Goal: Transaction & Acquisition: Purchase product/service

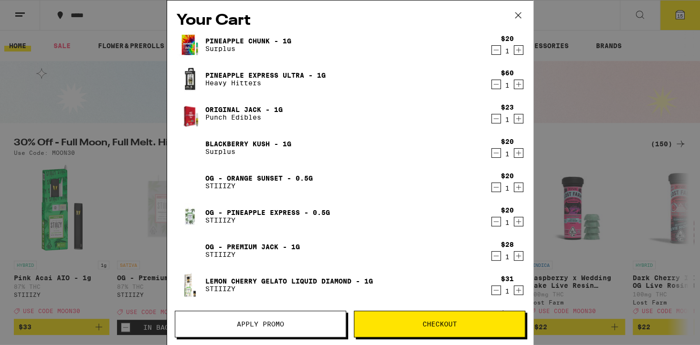
click at [439, 323] on span "Checkout" at bounding box center [439, 324] width 34 height 7
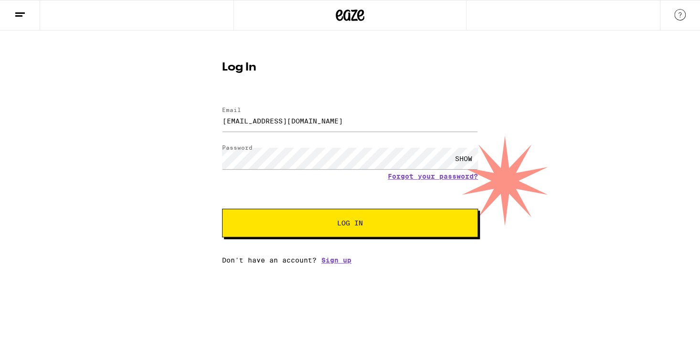
click at [350, 223] on span "Log In" at bounding box center [350, 223] width 26 height 7
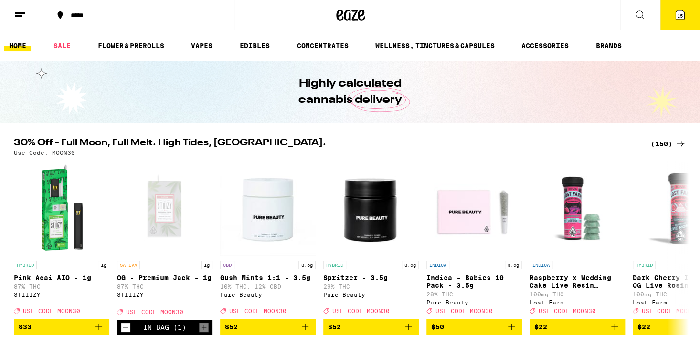
click at [20, 46] on link "HOME" at bounding box center [17, 45] width 27 height 11
click at [23, 13] on line at bounding box center [20, 13] width 10 height 0
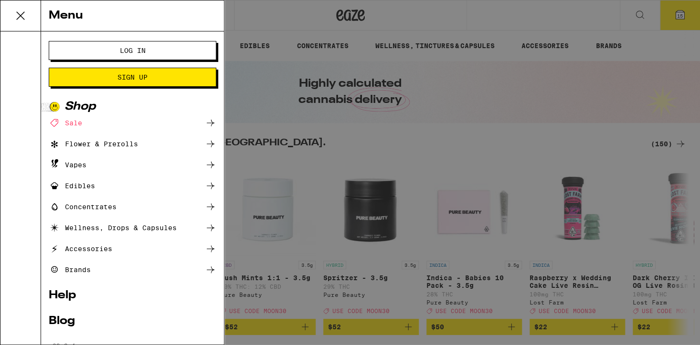
click at [73, 296] on link "Help" at bounding box center [132, 295] width 167 height 11
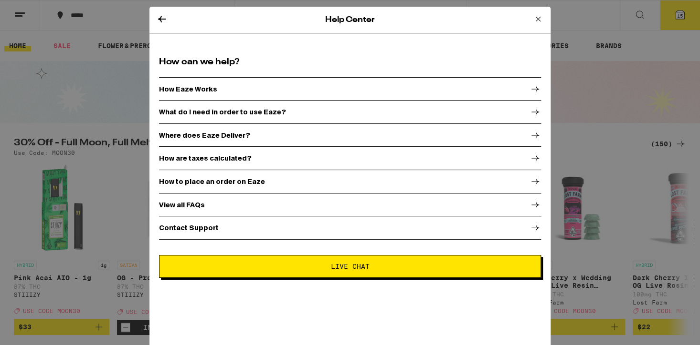
click at [356, 270] on button "Live Chat" at bounding box center [350, 266] width 382 height 23
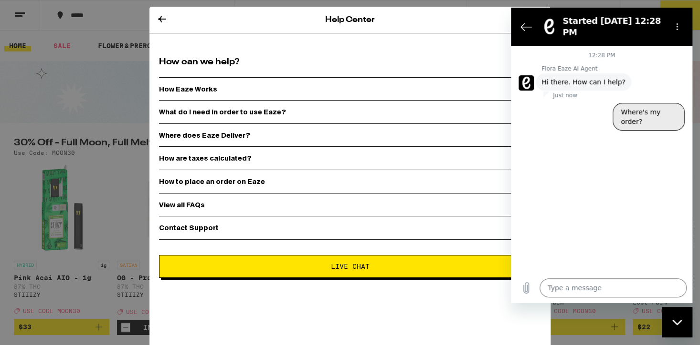
click at [644, 104] on button "Where's my order?" at bounding box center [648, 117] width 72 height 28
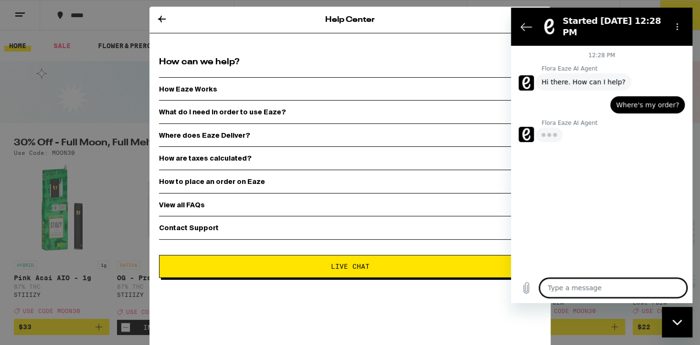
type textarea "x"
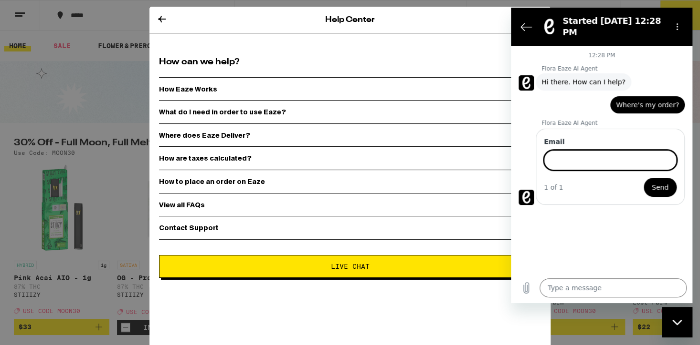
click at [548, 152] on input "Email" at bounding box center [609, 160] width 133 height 20
type input "jdrury822@outlook.com"
click at [662, 182] on span "Send" at bounding box center [659, 187] width 17 height 11
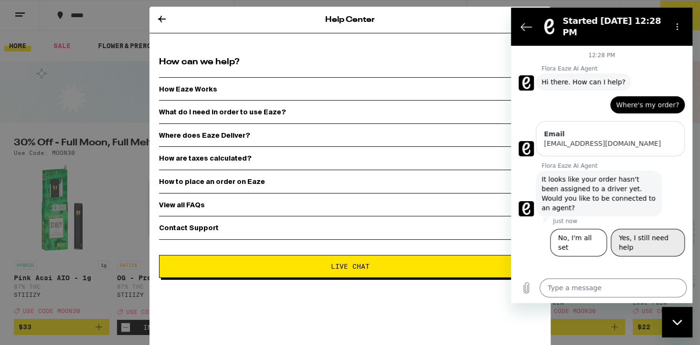
click at [633, 229] on button "Yes, I still need help" at bounding box center [647, 243] width 74 height 28
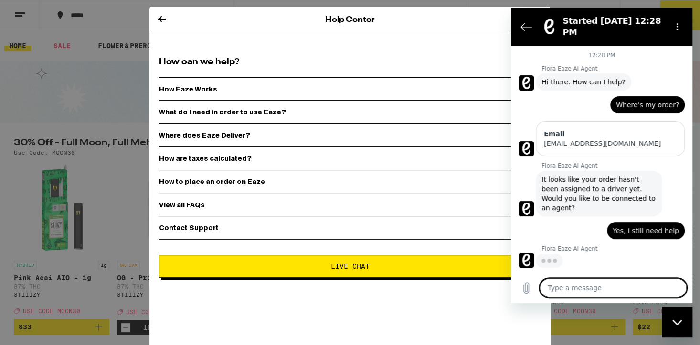
type textarea "x"
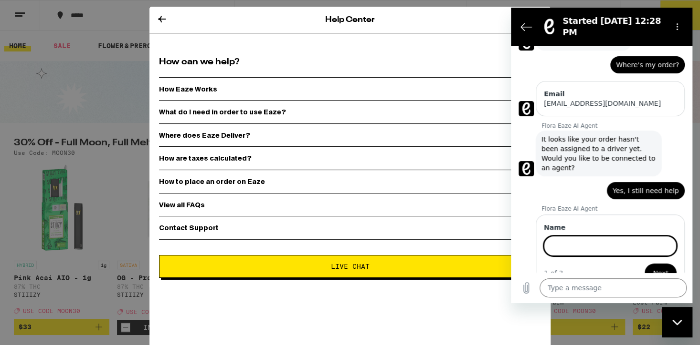
scroll to position [41, 0]
click at [552, 236] on input "Name" at bounding box center [609, 246] width 133 height 20
click at [658, 267] on span "Next" at bounding box center [660, 272] width 16 height 11
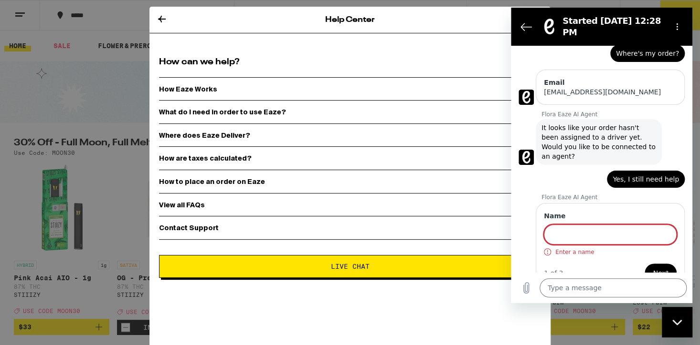
scroll to position [52, 0]
click at [553, 224] on input "Name" at bounding box center [609, 234] width 133 height 20
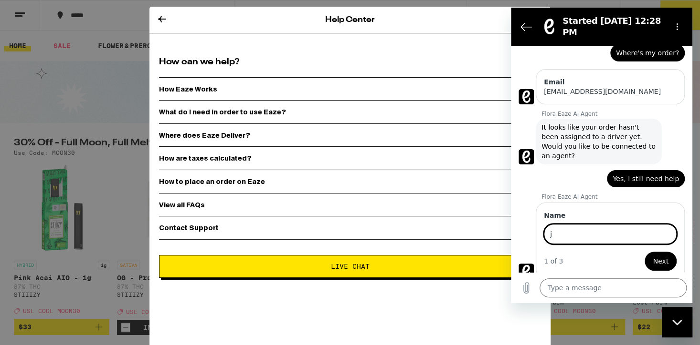
scroll to position [41, 0]
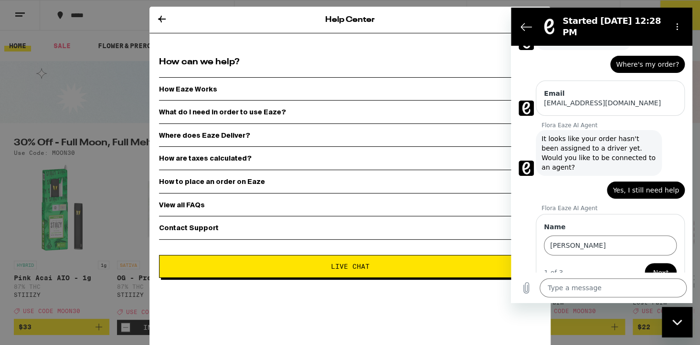
click at [664, 267] on span "Next" at bounding box center [660, 272] width 16 height 11
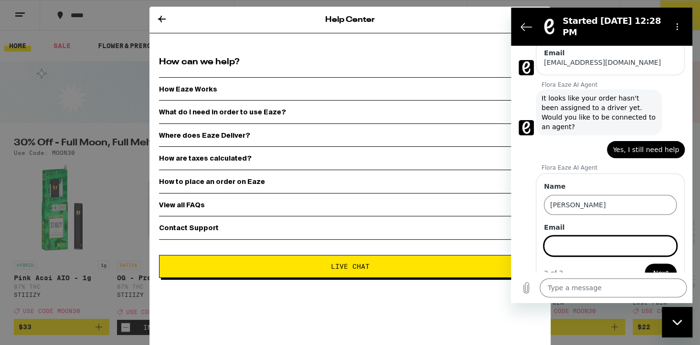
scroll to position [82, 0]
click at [547, 195] on input "jay" at bounding box center [609, 205] width 133 height 20
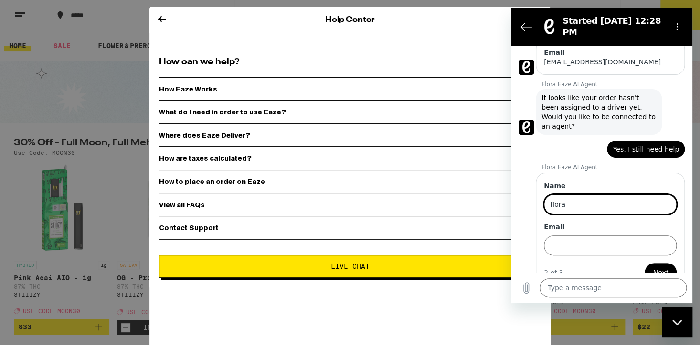
type input "flora"
click at [662, 267] on span "Next" at bounding box center [660, 272] width 16 height 11
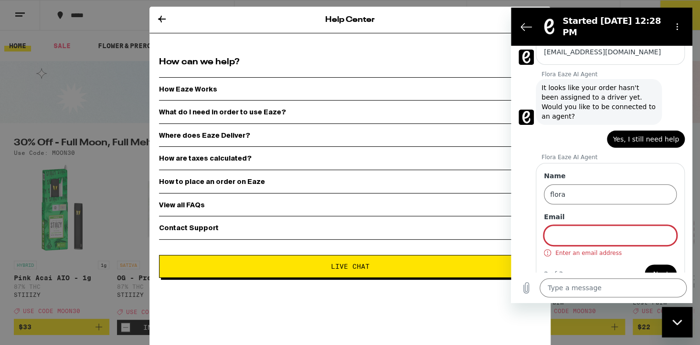
scroll to position [93, 0]
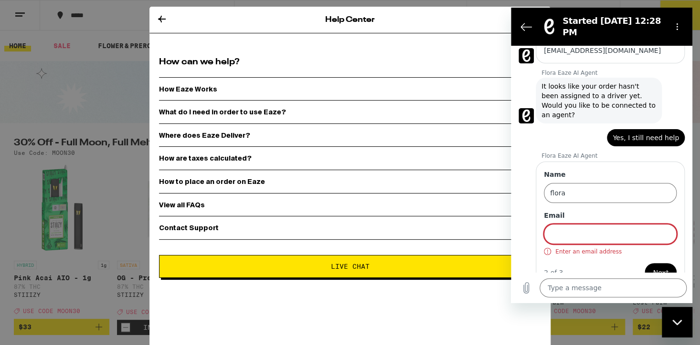
click at [551, 224] on input "Email" at bounding box center [609, 234] width 133 height 20
type input "jdrury822outlook.com"
click at [654, 263] on button "Next" at bounding box center [660, 272] width 32 height 19
click at [657, 267] on span "Next" at bounding box center [660, 272] width 16 height 11
click at [661, 267] on span "Next" at bounding box center [660, 272] width 16 height 11
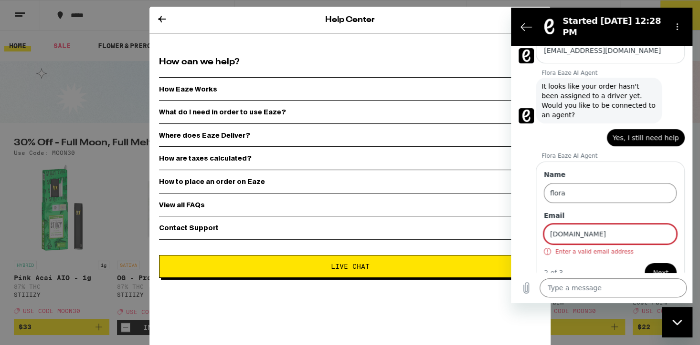
click at [629, 133] on span "Yes, I still need help" at bounding box center [645, 138] width 66 height 10
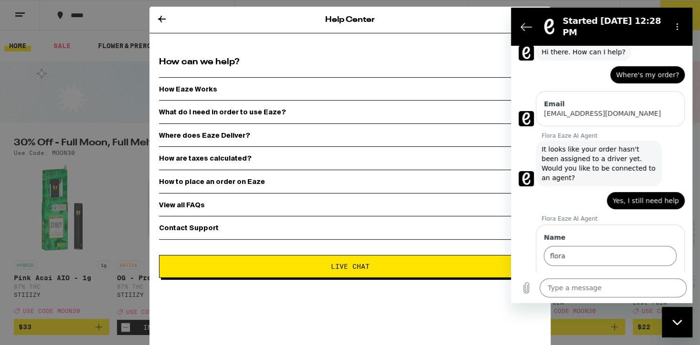
scroll to position [21, 0]
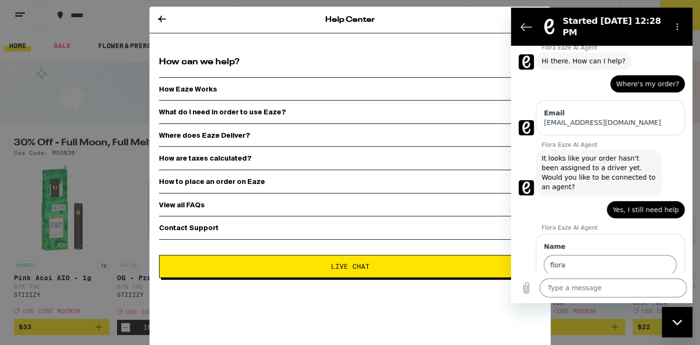
click at [636, 205] on span "Yes, I still need help" at bounding box center [645, 210] width 66 height 10
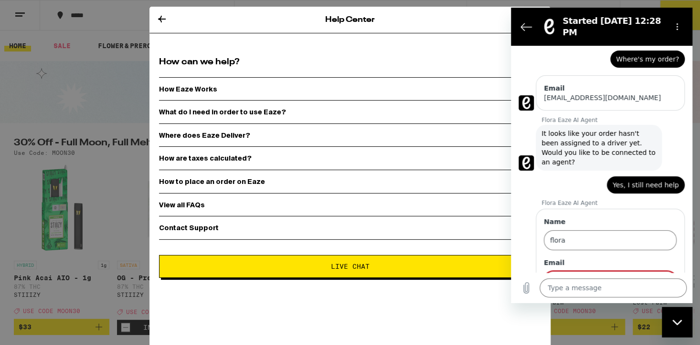
scroll to position [56, 0]
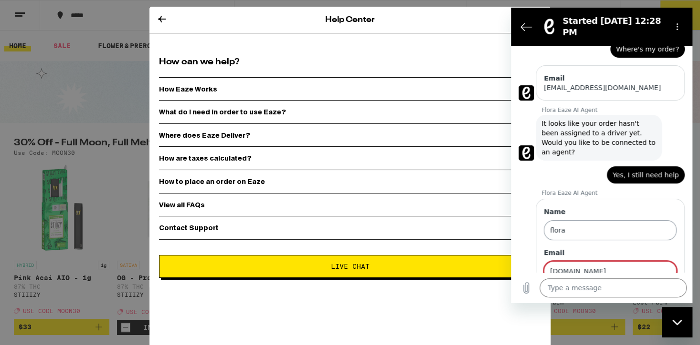
click at [549, 220] on input "flora" at bounding box center [609, 230] width 133 height 20
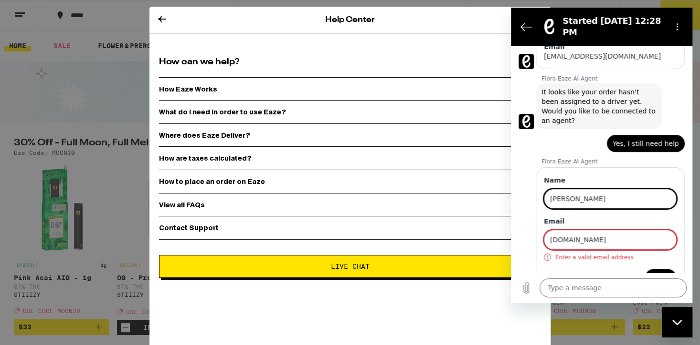
scroll to position [93, 0]
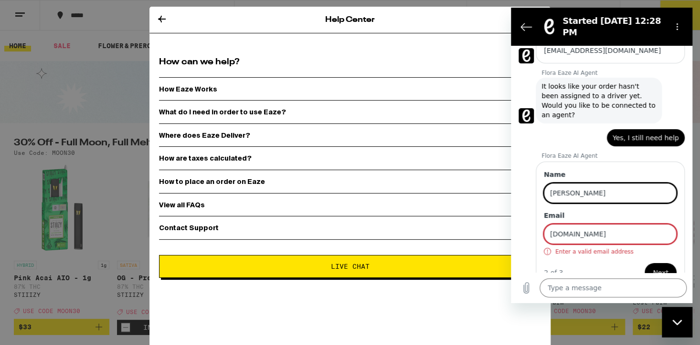
drag, startPoint x: 688, startPoint y: 169, endPoint x: 1204, endPoint y: 229, distance: 520.2
type input "jay"
click at [664, 267] on span "Next" at bounding box center [660, 272] width 16 height 11
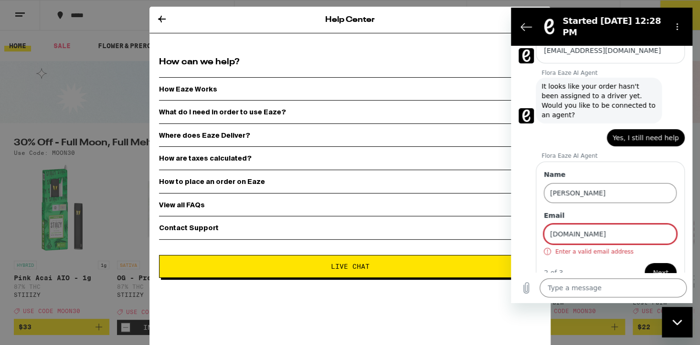
click at [548, 224] on input "jdrury822outlook.com" at bounding box center [609, 234] width 133 height 20
click at [570, 288] on textarea at bounding box center [612, 288] width 147 height 19
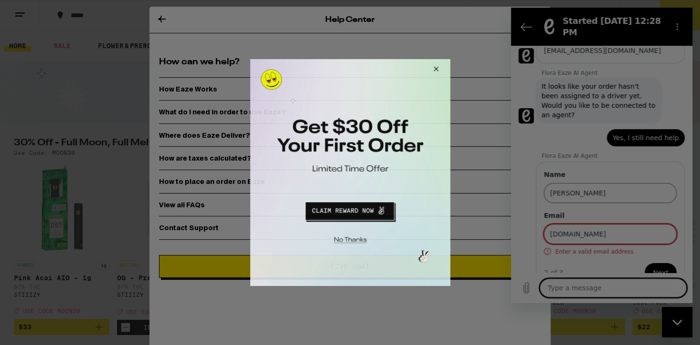
scroll to position [0, 0]
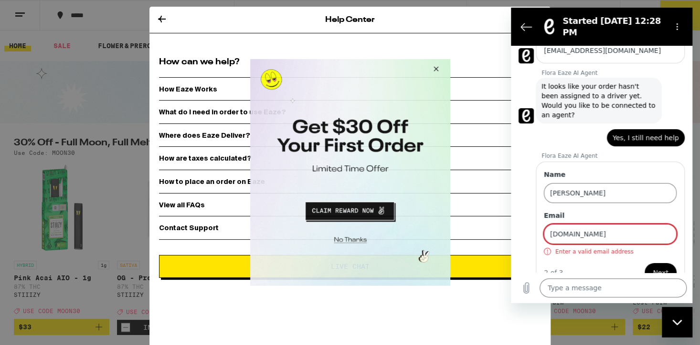
click at [434, 71] on button "Close Modal" at bounding box center [434, 70] width 26 height 23
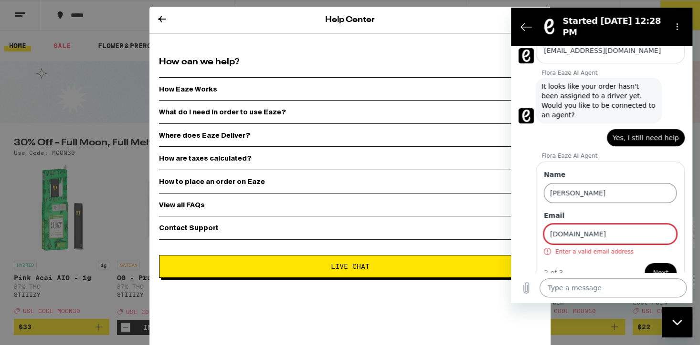
click at [550, 289] on textarea at bounding box center [612, 288] width 147 height 19
type textarea "I"
type textarea "x"
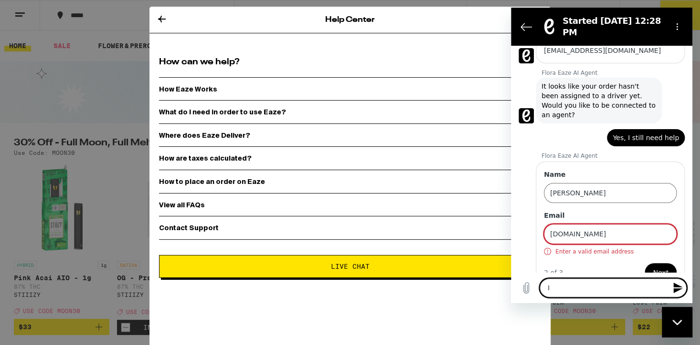
type textarea "Im"
type textarea "x"
type textarea "Im"
type textarea "x"
type textarea "Im t"
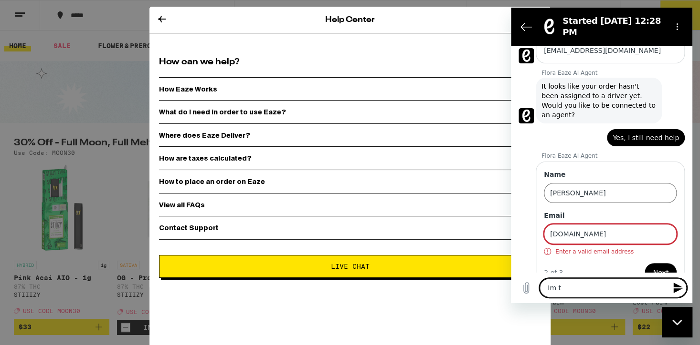
type textarea "x"
type textarea "Im tr"
type textarea "x"
type textarea "Im try"
type textarea "x"
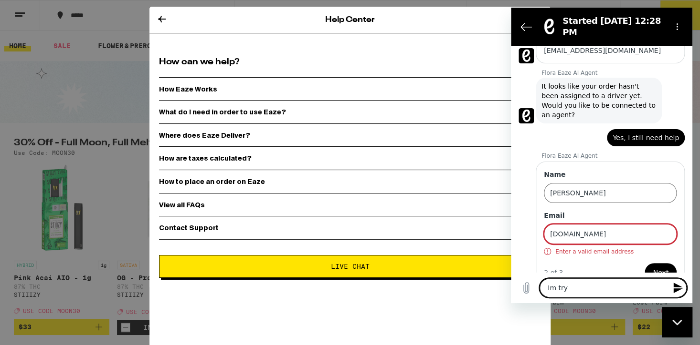
type textarea "Im tryi"
type textarea "x"
type textarea "Im tryin"
type textarea "x"
type textarea "Im trying"
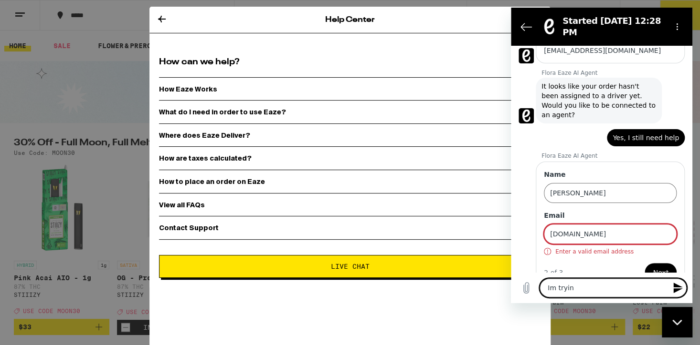
type textarea "x"
type textarea "Im trying"
type textarea "x"
type textarea "Im trying t"
type textarea "x"
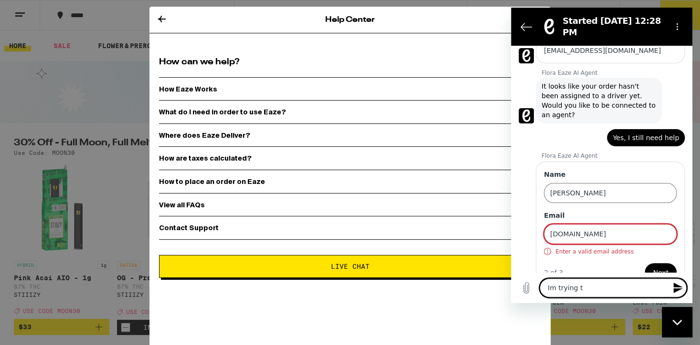
type textarea "Im trying to"
type textarea "x"
type textarea "Im trying to"
type textarea "x"
type textarea "Im trying to g"
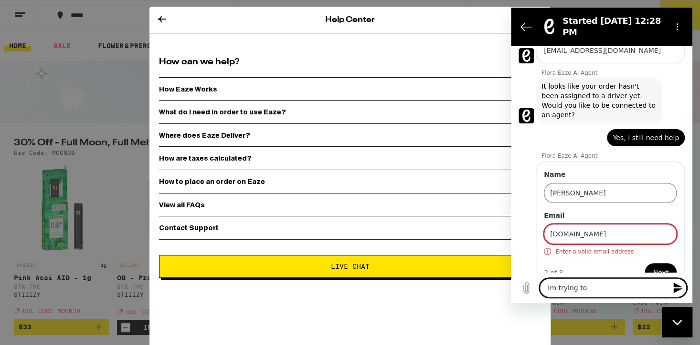
type textarea "x"
type textarea "Im trying to ge"
type textarea "x"
type textarea "Im trying to get"
type textarea "x"
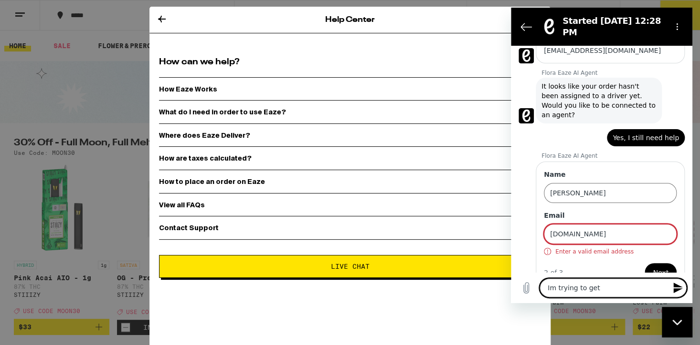
type textarea "Im trying to get"
type textarea "x"
type textarea "Im trying to get t"
type textarea "x"
type textarea "Im trying to get to"
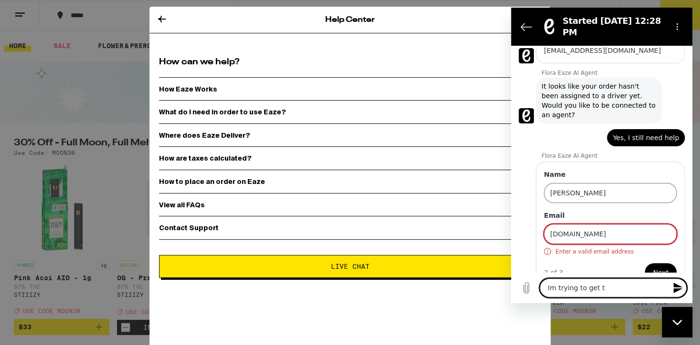
type textarea "x"
type textarea "Im trying to get to"
type textarea "x"
type textarea "Im trying to get to s"
type textarea "x"
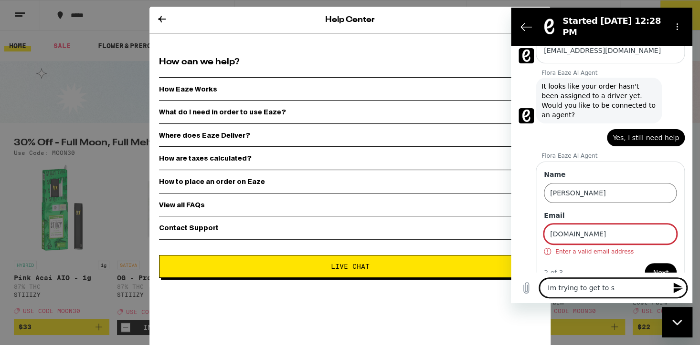
type textarea "Im trying to get to so"
type textarea "x"
type textarea "Im trying to get to som"
type textarea "x"
type textarea "Im trying to get to some"
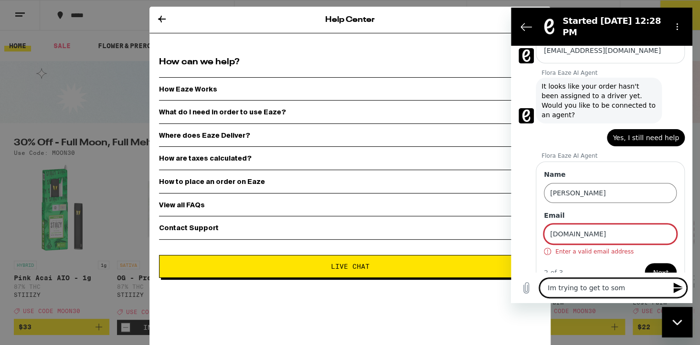
type textarea "x"
type textarea "Im trying to get to someb"
type textarea "x"
type textarea "Im trying to get to somebo"
type textarea "x"
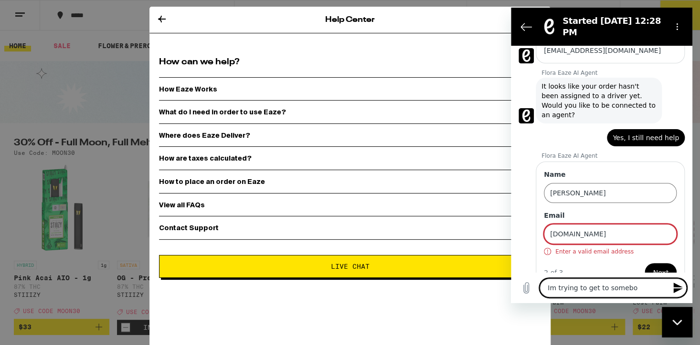
type textarea "Im trying to get to somebod"
type textarea "x"
type textarea "Im trying to get to somebody"
type textarea "x"
type textarea "Im trying to get to somebody"
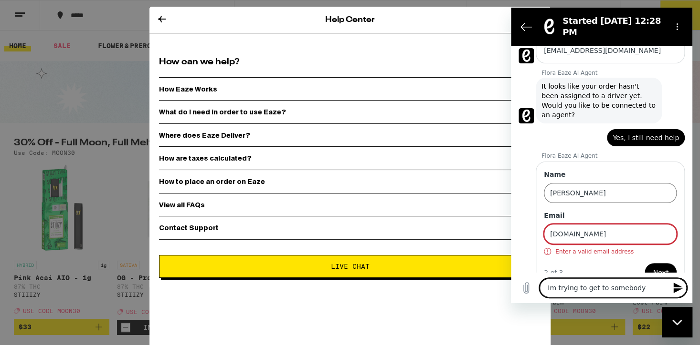
type textarea "x"
type textarea "Im trying to get to somebody w"
type textarea "x"
type textarea "Im trying to get to somebody wh"
type textarea "x"
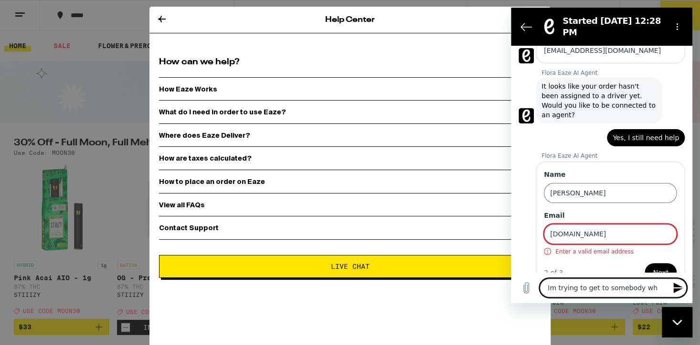
type textarea "Im trying to get to somebody who"
type textarea "x"
type textarea "Im trying to get to somebody who"
type textarea "x"
type textarea "Im trying to get to somebody who c"
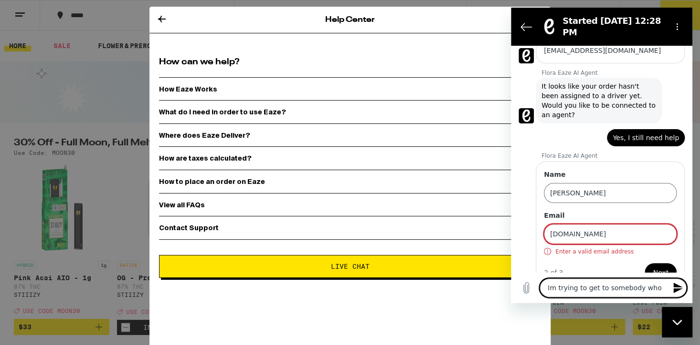
type textarea "x"
type textarea "Im trying to get to somebody who ca"
type textarea "x"
type textarea "Im trying to get to somebody who can"
type textarea "x"
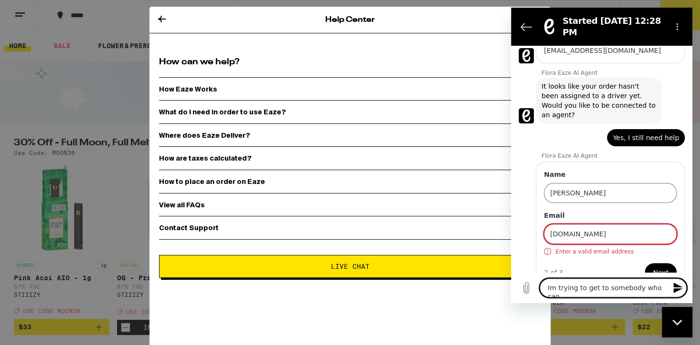
type textarea "Im trying to get to somebody who can"
type textarea "x"
type textarea "Im trying to get to somebody who can h"
type textarea "x"
type textarea "Im trying to get to somebody who can he"
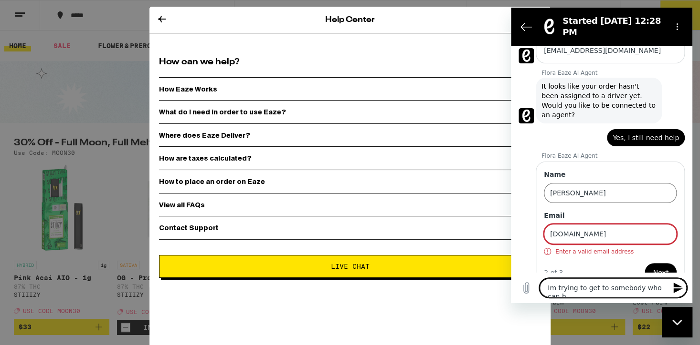
type textarea "x"
type textarea "Im trying to get to somebody who can hel"
type textarea "x"
type textarea "Im trying to get to somebody who can help"
type textarea "x"
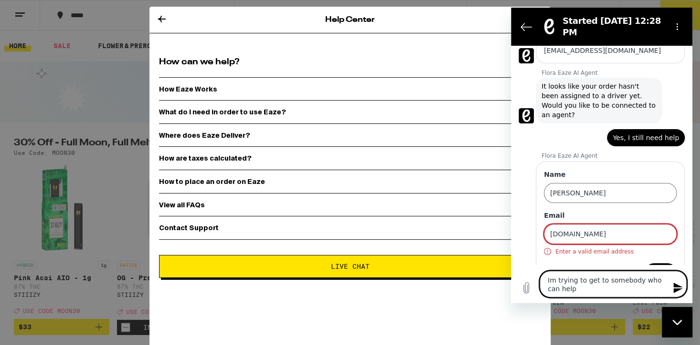
type textarea "Im trying to get to somebody who can help"
type textarea "x"
type textarea "Im trying to get to somebody who can help m"
type textarea "x"
type textarea "Im trying to get to somebody who can help me"
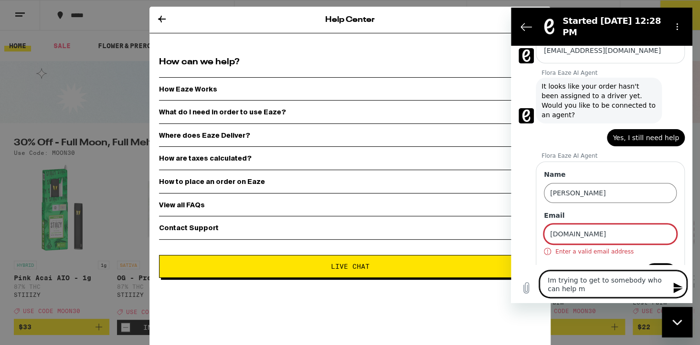
type textarea "x"
type textarea "Im trying to get to somebody who can help me."
type textarea "x"
type textarea "Im trying to get to somebody who can help me."
type textarea "x"
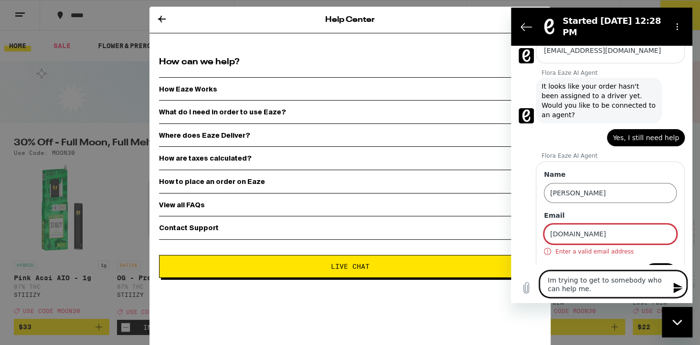
type textarea "Im trying to get to somebody who can help me. I"
type textarea "x"
type textarea "Im trying to get to somebody who can help me. Im"
type textarea "x"
type textarea "Im trying to get to somebody who can help me. Im"
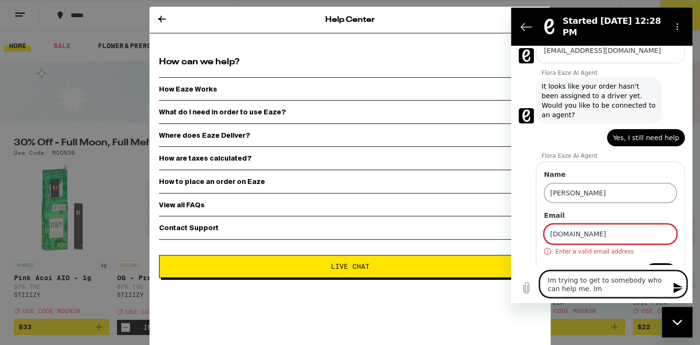
type textarea "x"
type textarea "Im trying to get to somebody who can help me. Im a"
type textarea "x"
type textarea "Im trying to get to somebody who can help me. Im a"
type textarea "x"
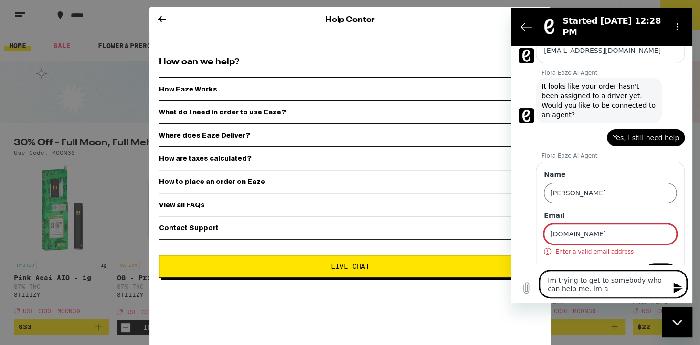
type textarea "Im trying to get to somebody who can help me. Im a l"
type textarea "x"
type textarea "Im trying to get to somebody who can help me. Im a lo"
type textarea "x"
type textarea "Im trying to get to somebody who can help me. Im a lon"
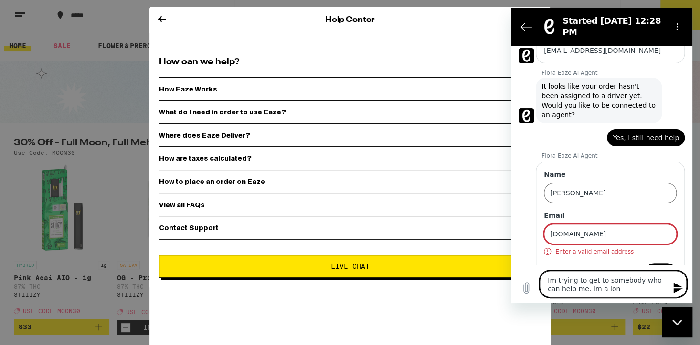
type textarea "x"
type textarea "Im trying to get to somebody who can help me. Im a long"
type textarea "x"
type textarea "Im trying to get to somebody who can help me. Im a long"
type textarea "x"
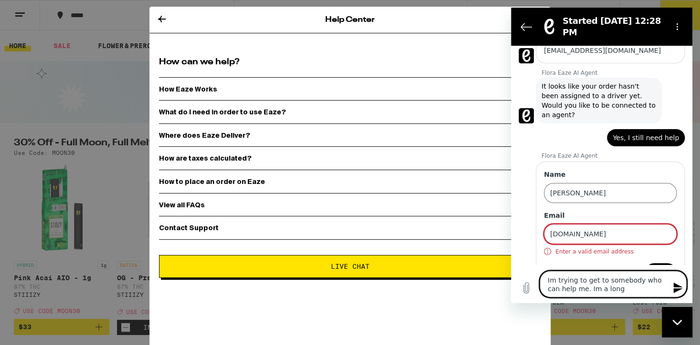
type textarea "Im trying to get to somebody who can help me. Im a long t"
type textarea "x"
type textarea "Im trying to get to somebody who can help me. Im a long ti"
type textarea "x"
type textarea "Im trying to get to somebody who can help me. Im a long tim"
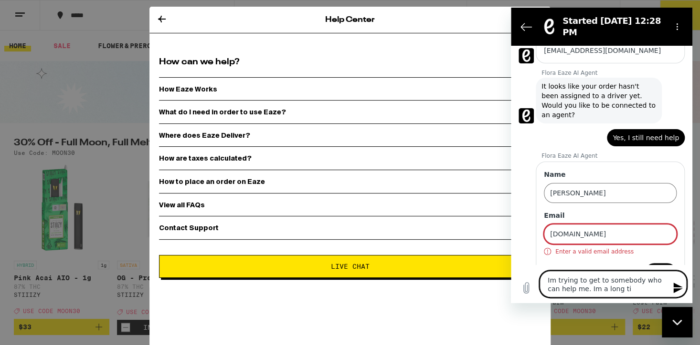
type textarea "x"
type textarea "Im trying to get to somebody who can help me. Im a long time"
type textarea "x"
type textarea "Im trying to get to somebody who can help me. Im a long time"
type textarea "x"
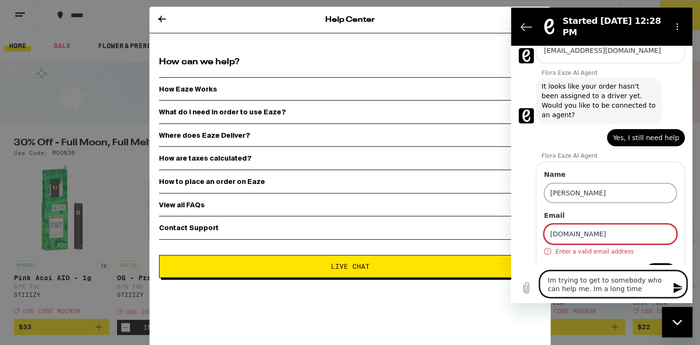
type textarea "Im trying to get to somebody who can help me. Im a long time c"
type textarea "x"
type textarea "Im trying to get to somebody who can help me. Im a long time cu"
type textarea "x"
type textarea "Im trying to get to somebody who can help me. Im a long time cus"
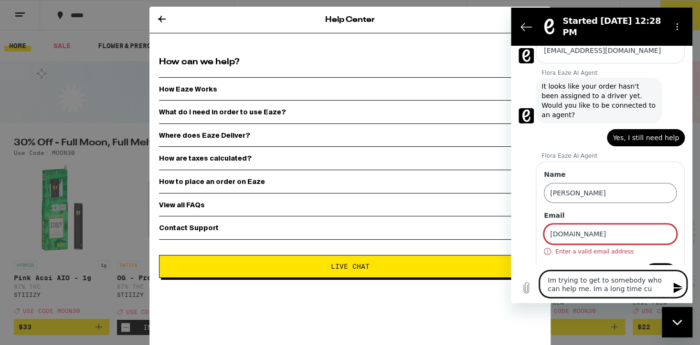
type textarea "x"
type textarea "Im trying to get to somebody who can help me. Im a long time cust"
type textarea "x"
type textarea "Im trying to get to somebody who can help me. Im a long time custo"
type textarea "x"
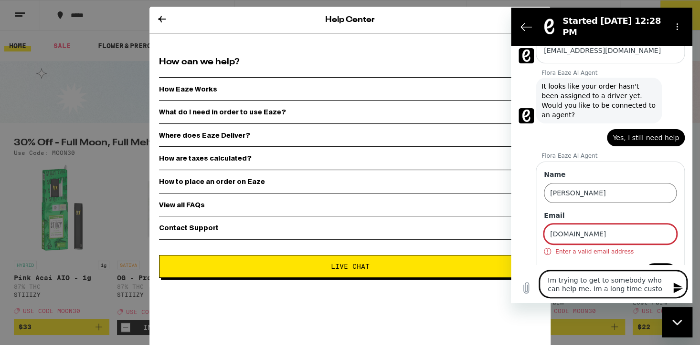
type textarea "Im trying to get to somebody who can help me. Im a long time custom"
type textarea "x"
type textarea "Im trying to get to somebody who can help me. Im a long time customr"
type textarea "x"
type textarea "Im trying to get to somebody who can help me. Im a long time customre"
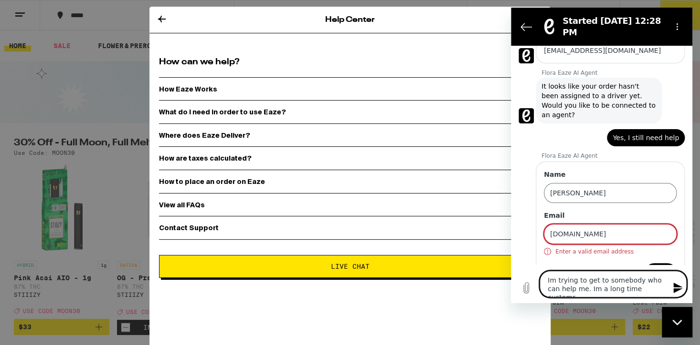
type textarea "x"
type textarea "Im trying to get to somebody who can help me. Im a long time customre"
type textarea "x"
type textarea "Im trying to get to somebody who can help me. Im a long time customre a"
type textarea "x"
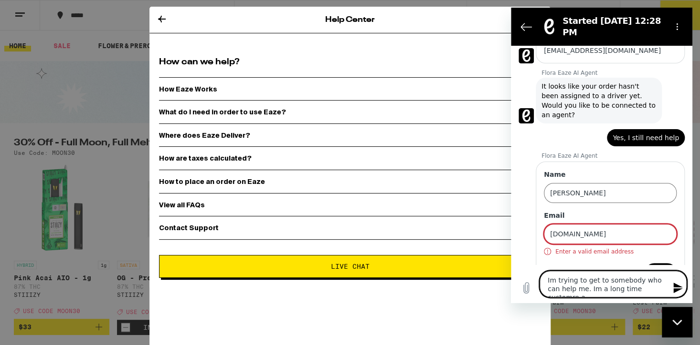
type textarea "Im trying to get to somebody who can help me. Im a long time customre an"
type textarea "x"
type textarea "Im trying to get to somebody who can help me. Im a long time customre and"
type textarea "x"
type textarea "Im trying to get to somebody who can help me. Im a long time customre and"
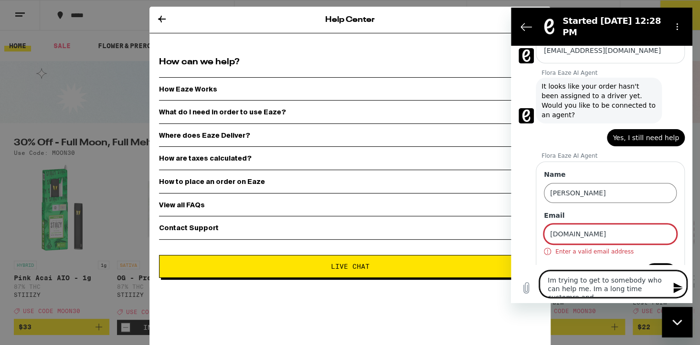
type textarea "x"
type textarea "Im trying to get to somebody who can help me. Im a long time customre and n"
type textarea "x"
type textarea "Im trying to get to somebody who can help me. Im a long time customre and ne"
type textarea "x"
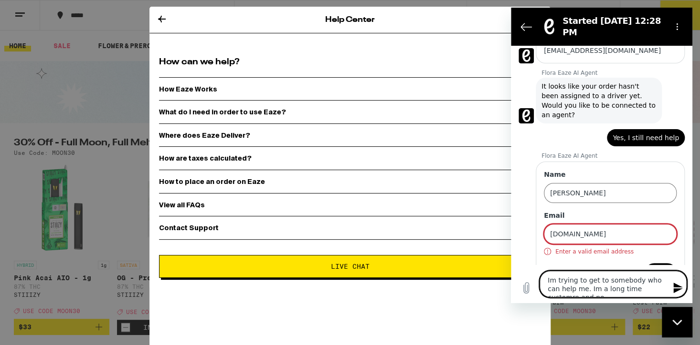
type textarea "Im trying to get to somebody who can help me. Im a long time customre and nee"
type textarea "x"
type textarea "Im trying to get to somebody who can help me. Im a long time customre and need"
type textarea "x"
type textarea "Im trying to get to somebody who can help me. Im a long time customre and needn"
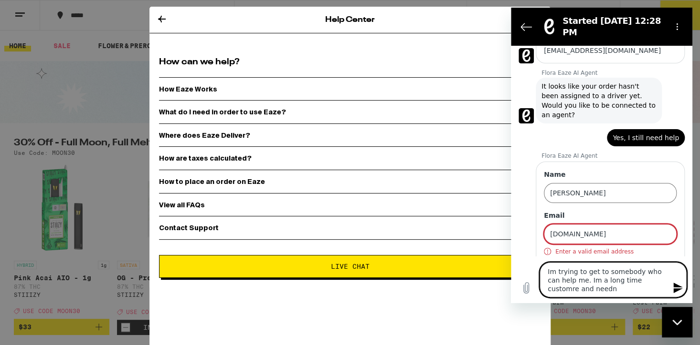
type textarea "x"
type textarea "Im trying to get to somebody who can help me. Im a long time customre and needn…"
type textarea "x"
type textarea "Im trying to get to somebody who can help me. Im a long time customre and needn…"
type textarea "x"
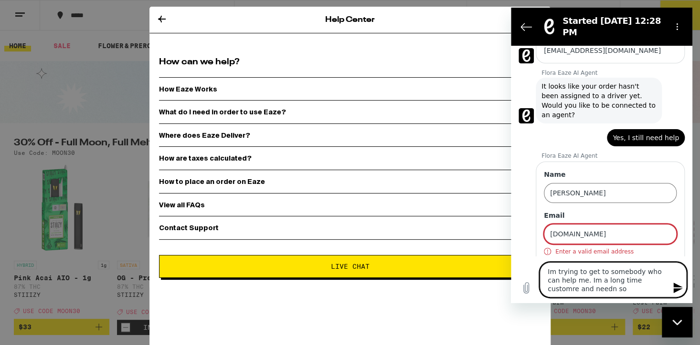
type textarea "Im trying to get to somebody who can help me. Im a long time customre and needn…"
type textarea "x"
type textarea "Im trying to get to somebody who can help me. Im a long time customre and needn…"
type textarea "x"
type textarea "Im trying to get to somebody who can help me. Im a long time customre and needn…"
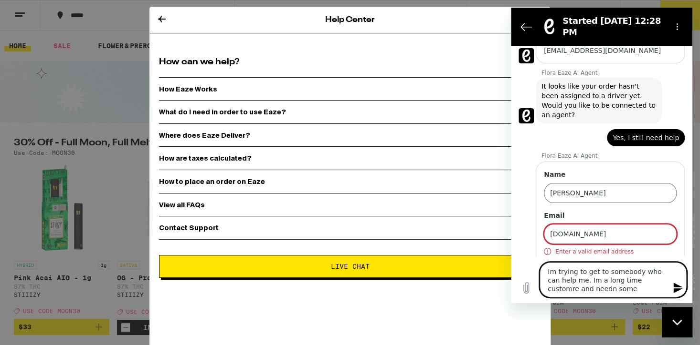
type textarea "x"
type textarea "Im trying to get to somebody who can help me. Im a long time customre and needn…"
type textarea "x"
type textarea "Im trying to get to somebody who can help me. Im a long time customre and needn…"
type textarea "x"
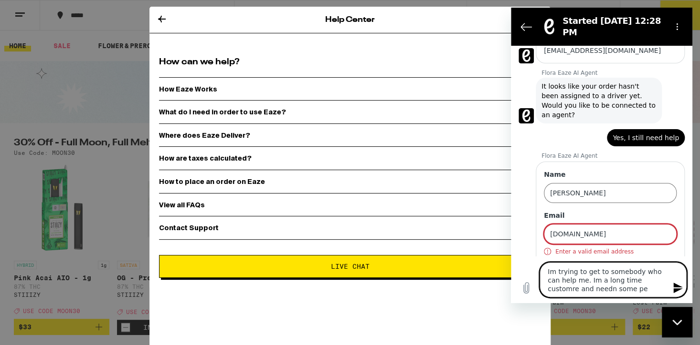
type textarea "Im trying to get to somebody who can help me. Im a long time customre and needn…"
type textarea "x"
type textarea "Im trying to get to somebody who can help me. Im a long time customre and needn…"
type textarea "x"
type textarea "Im trying to get to somebody who can help me. Im a long time customre and needn…"
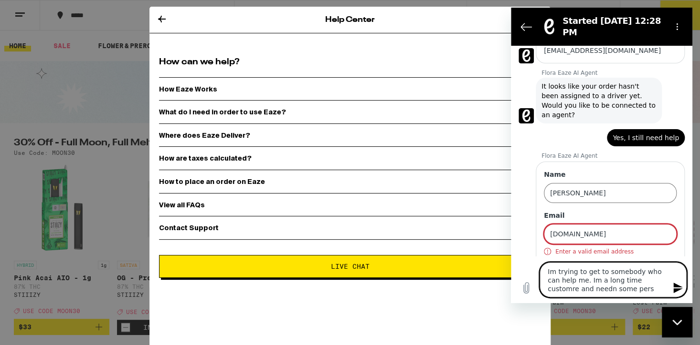
type textarea "x"
type textarea "Im trying to get to somebody who can help me. Im a long time customre and needn…"
type textarea "x"
type textarea "Im trying to get to somebody who can help me. Im a long time customre and needn…"
type textarea "x"
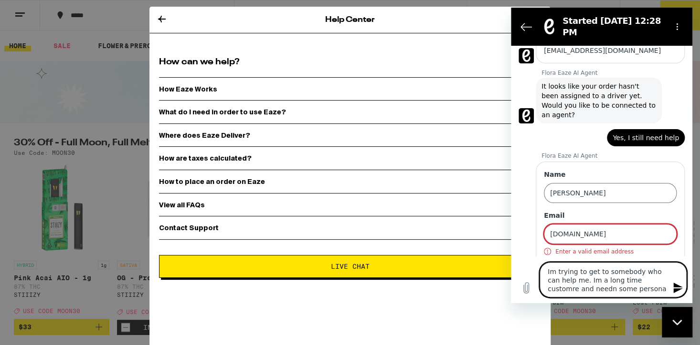
type textarea "Im trying to get to somebody who can help me. Im a long time customre and needn…"
type textarea "x"
type textarea "Im trying to get to somebody who can help me. Im a long time customre and needn…"
type textarea "x"
type textarea "Im trying to get to somebody who can help me. Im a long time customre and needn…"
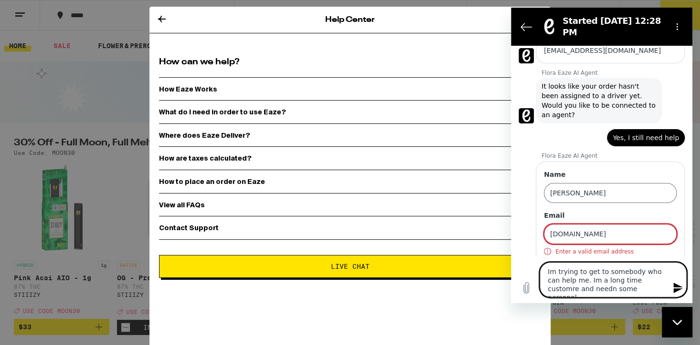
type textarea "x"
type textarea "Im trying to get to somebody who can help me. Im a long time customre and needn…"
type textarea "x"
type textarea "Im trying to get to somebody who can help me. Im a long time customre and needn…"
type textarea "x"
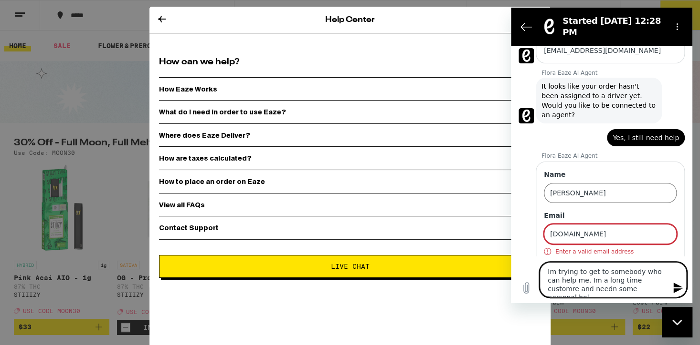
type textarea "Im trying to get to somebody who can help me. Im a long time customre and needn…"
type textarea "x"
click at [678, 283] on icon "Send message" at bounding box center [677, 287] width 11 height 11
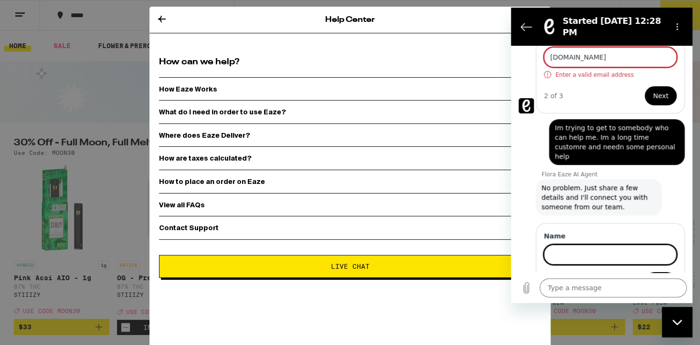
scroll to position [269, 0]
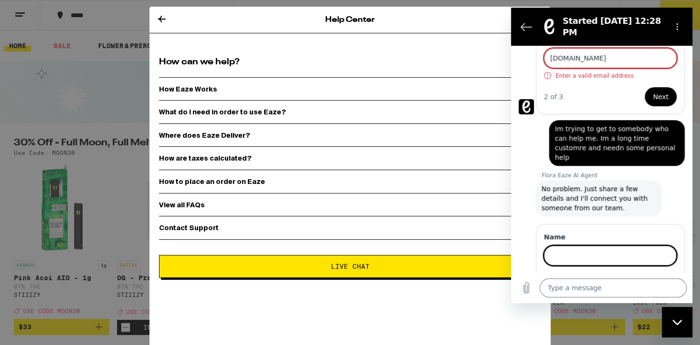
click at [550, 246] on input "Name" at bounding box center [609, 256] width 133 height 20
click at [658, 277] on span "Next" at bounding box center [660, 282] width 16 height 11
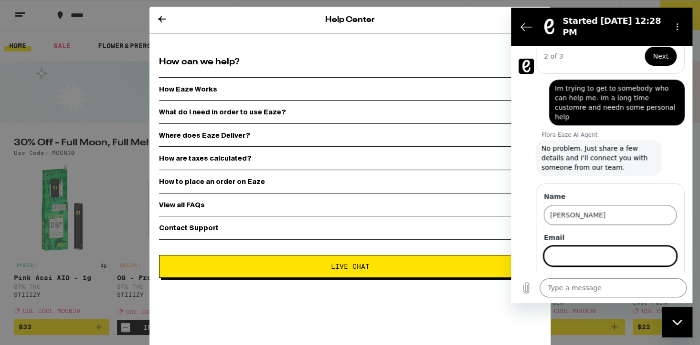
scroll to position [310, 0]
click at [547, 246] on input "Email" at bounding box center [609, 256] width 133 height 20
click at [655, 277] on span "Next" at bounding box center [660, 282] width 16 height 11
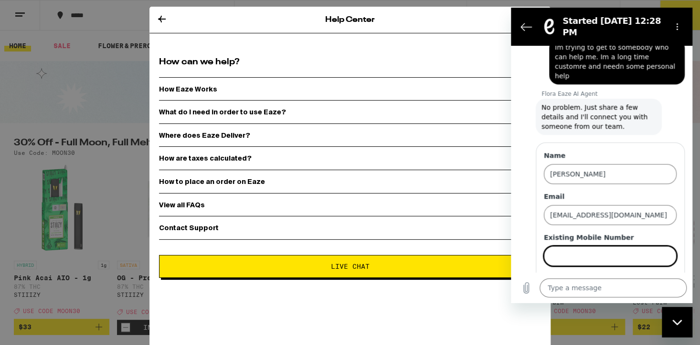
scroll to position [351, 0]
click at [550, 246] on input "Existing Mobile Number" at bounding box center [609, 256] width 133 height 20
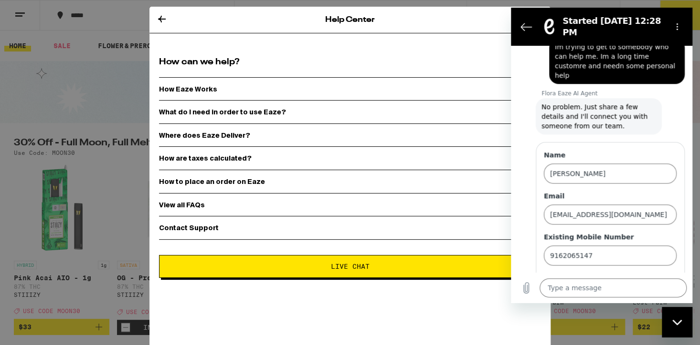
click at [660, 277] on span "Send" at bounding box center [659, 282] width 17 height 11
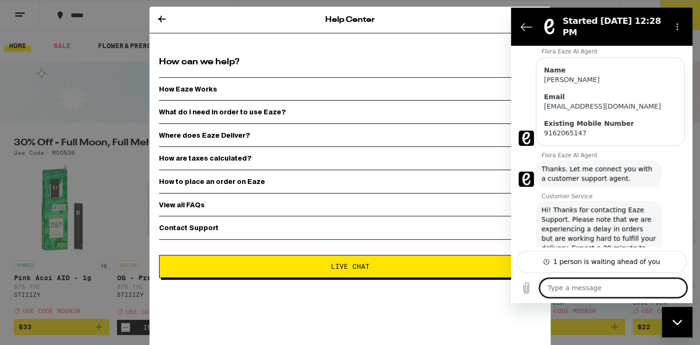
scroll to position [446, 0]
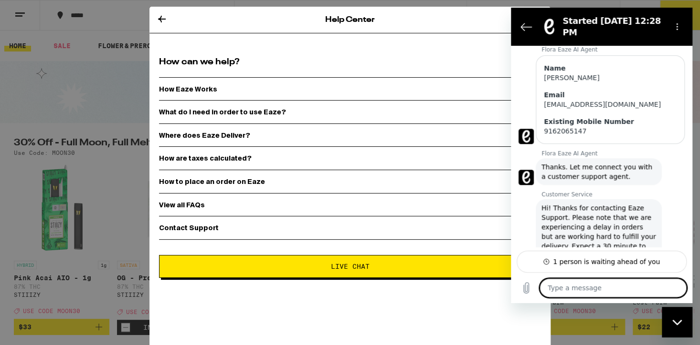
click at [676, 319] on div "Close messaging window" at bounding box center [676, 322] width 29 height 29
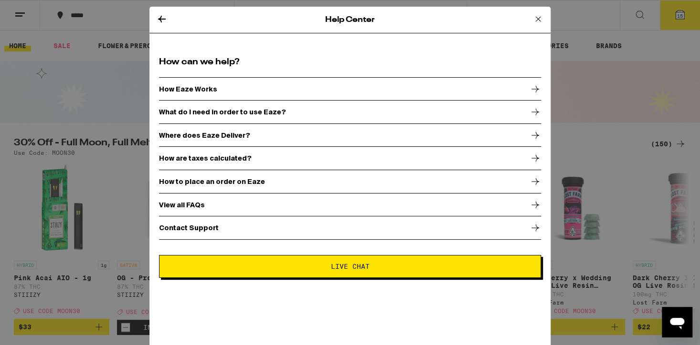
click at [677, 323] on icon "Open messaging window" at bounding box center [676, 323] width 14 height 11
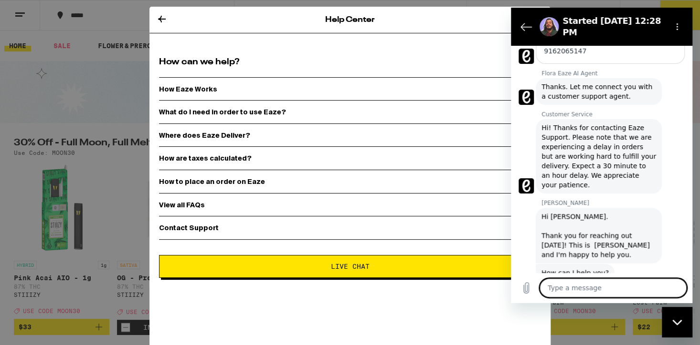
scroll to position [526, 0]
click at [546, 287] on textarea at bounding box center [612, 288] width 147 height 19
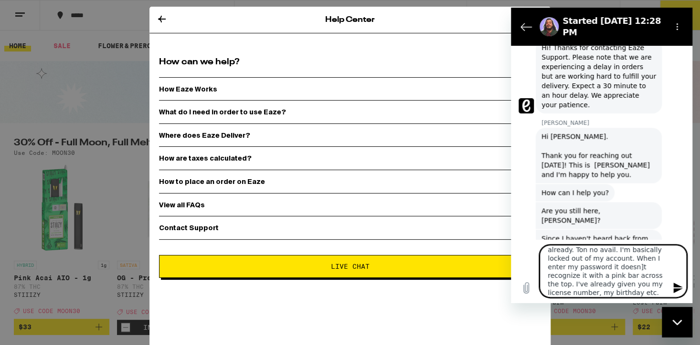
scroll to position [39, 0]
click at [678, 286] on icon "Send message" at bounding box center [677, 288] width 9 height 10
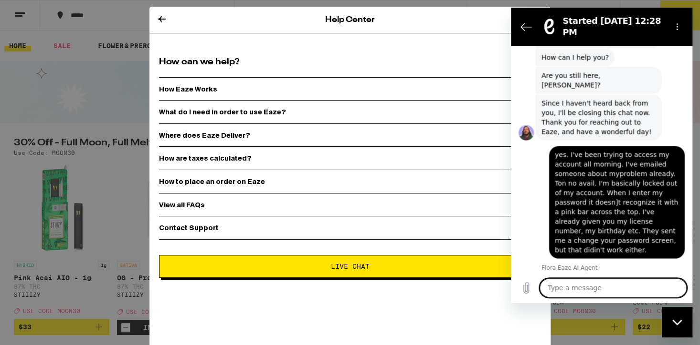
scroll to position [742, 0]
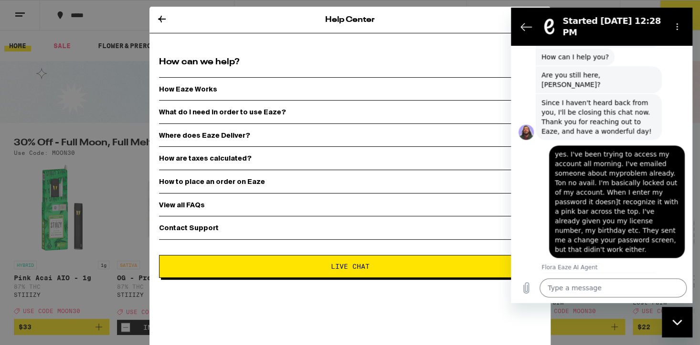
click at [359, 266] on span "Live Chat" at bounding box center [350, 266] width 39 height 7
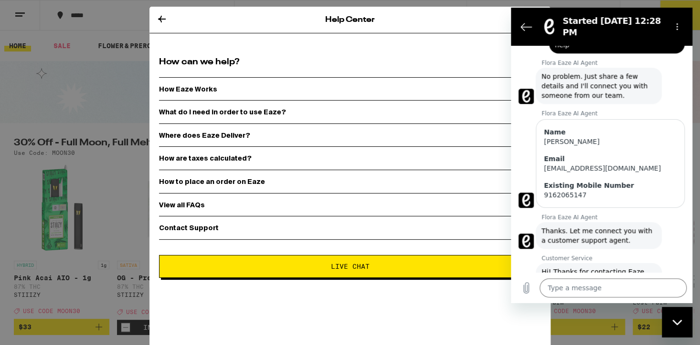
scroll to position [0, 0]
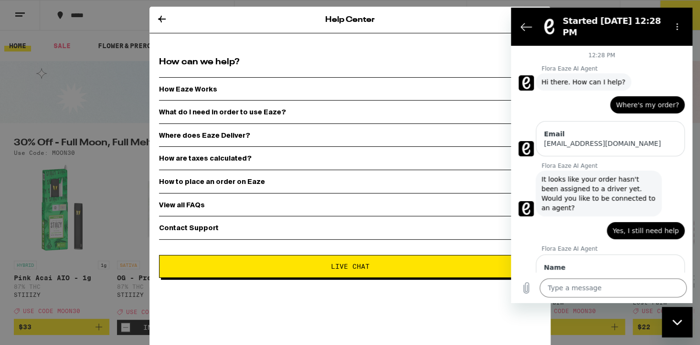
click at [639, 226] on span "Yes, I still need help" at bounding box center [645, 231] width 66 height 10
click at [638, 226] on span "Yes, I still need help" at bounding box center [645, 231] width 66 height 10
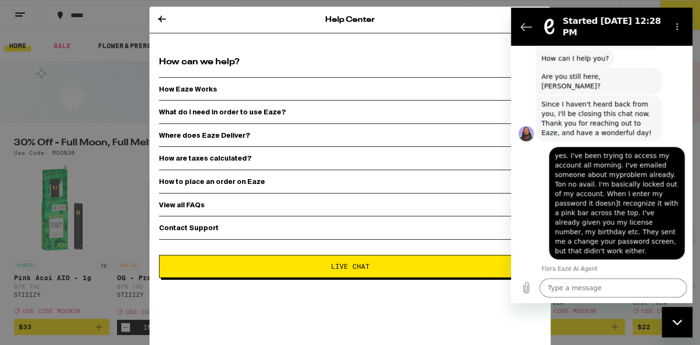
scroll to position [742, 0]
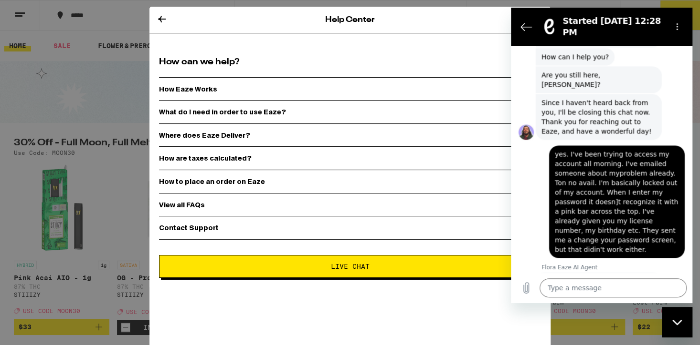
click at [606, 149] on span "yes. I've been trying to access my account all morning. I've emailed someone ab…" at bounding box center [616, 201] width 124 height 105
click at [546, 288] on textarea at bounding box center [612, 288] width 147 height 19
click at [674, 284] on icon "Send message" at bounding box center [677, 288] width 9 height 10
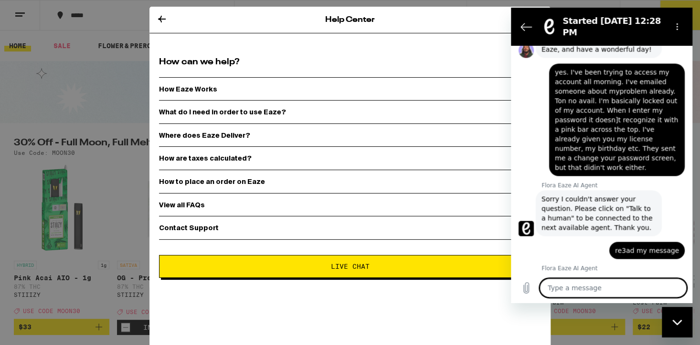
scroll to position [825, 0]
click at [550, 291] on textarea at bounding box center [612, 288] width 147 height 19
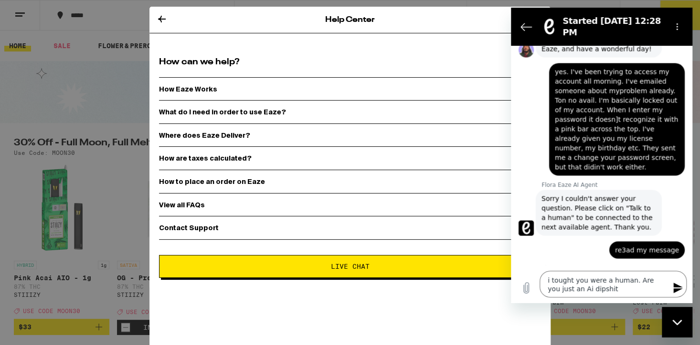
click at [674, 289] on icon "Send message" at bounding box center [677, 287] width 11 height 11
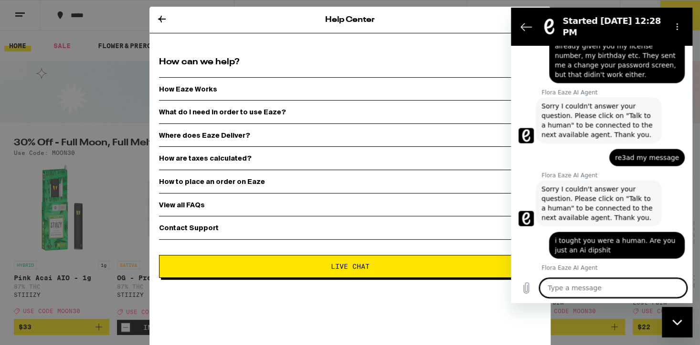
scroll to position [918, 0]
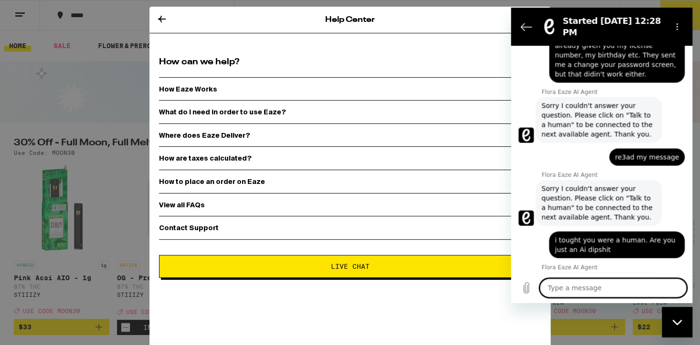
click at [548, 289] on textarea at bounding box center [612, 288] width 147 height 19
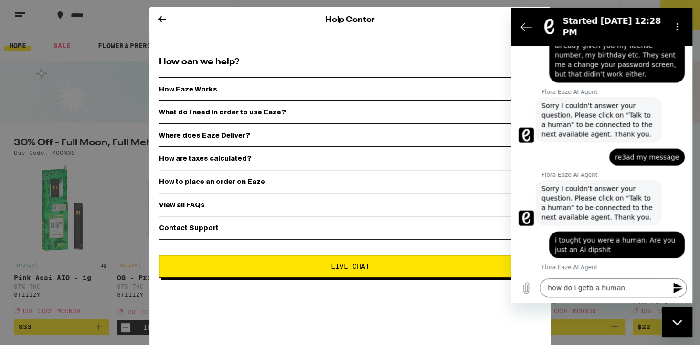
click at [675, 284] on icon "Send message" at bounding box center [677, 288] width 9 height 10
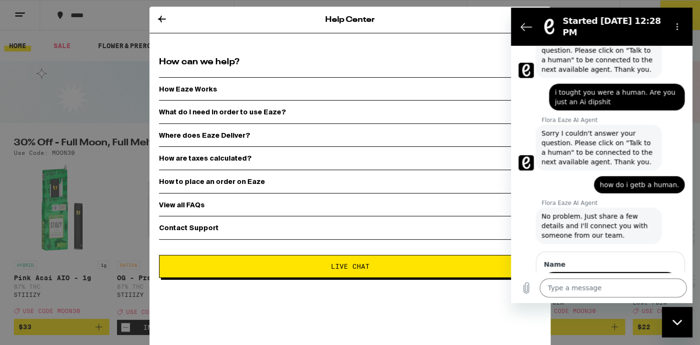
scroll to position [1064, 0]
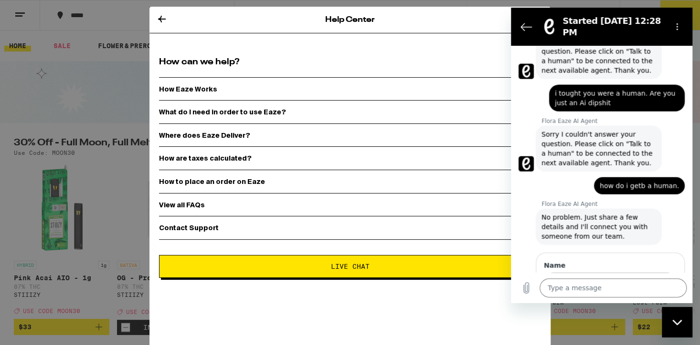
click at [551, 274] on input "Name" at bounding box center [609, 284] width 133 height 20
drag, startPoint x: 658, startPoint y: 253, endPoint x: 657, endPoint y: 241, distance: 11.5
click at [657, 302] on button "Next" at bounding box center [660, 311] width 32 height 19
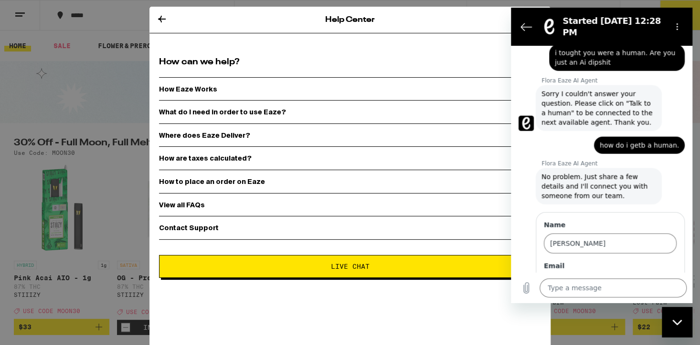
scroll to position [1105, 0]
click at [548, 274] on input "Email" at bounding box center [609, 284] width 133 height 20
click at [661, 306] on span "Next" at bounding box center [660, 311] width 16 height 11
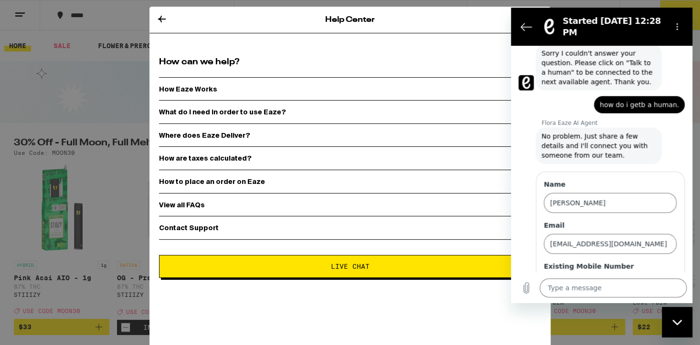
scroll to position [1146, 0]
click at [550, 275] on input "Existing Mobile Number" at bounding box center [609, 285] width 133 height 20
click at [654, 306] on span "Send" at bounding box center [659, 311] width 17 height 11
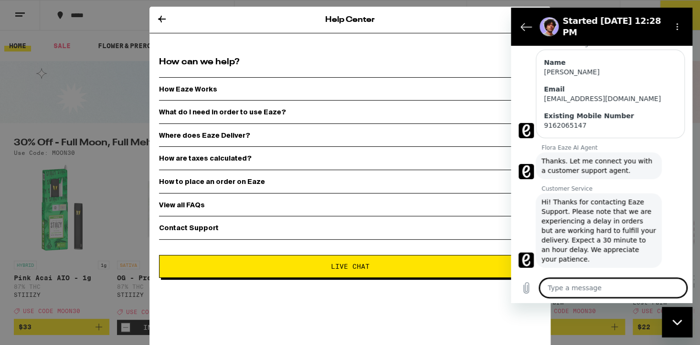
scroll to position [1275, 0]
drag, startPoint x: 549, startPoint y: 289, endPoint x: 555, endPoint y: 287, distance: 5.9
click at [549, 288] on textarea at bounding box center [612, 288] width 147 height 19
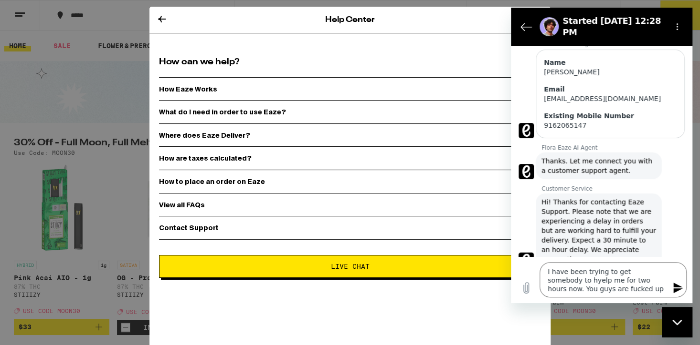
click at [673, 287] on icon "Send message" at bounding box center [677, 288] width 9 height 10
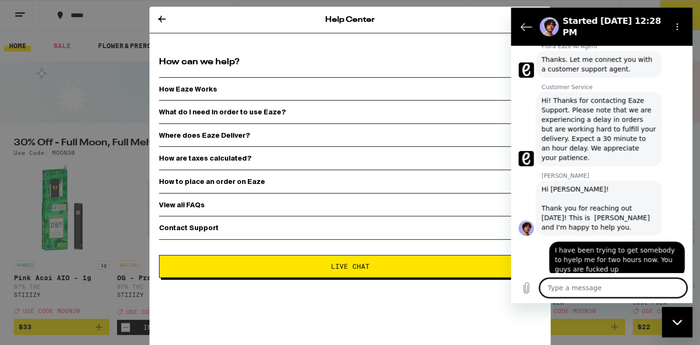
scroll to position [1377, 0]
click at [547, 287] on textarea at bounding box center [612, 288] width 147 height 19
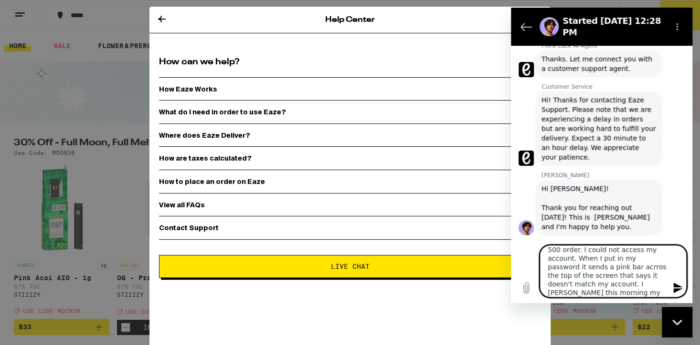
scroll to position [31, 0]
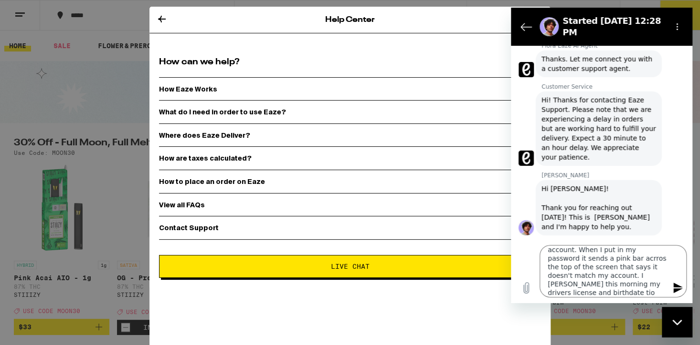
click at [675, 283] on icon "Send message" at bounding box center [677, 287] width 11 height 11
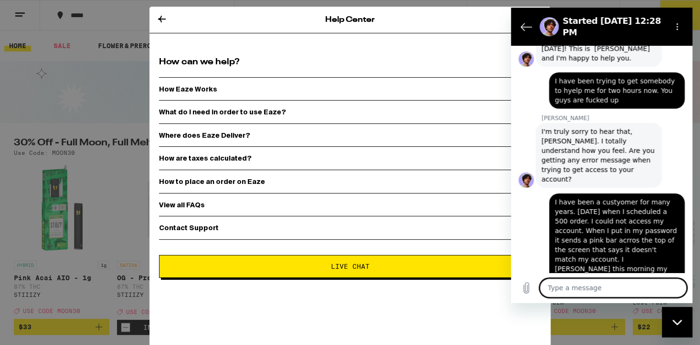
scroll to position [1546, 0]
click at [540, 297] on textarea at bounding box center [612, 288] width 147 height 19
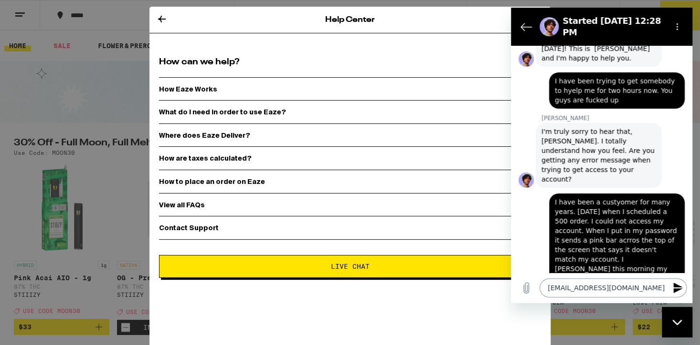
click at [678, 289] on icon "Send message" at bounding box center [677, 287] width 11 height 11
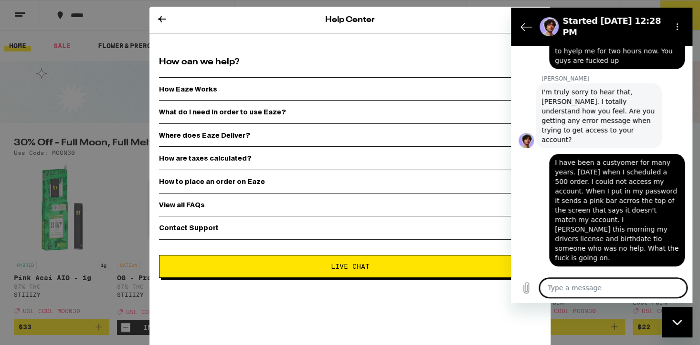
scroll to position [1587, 0]
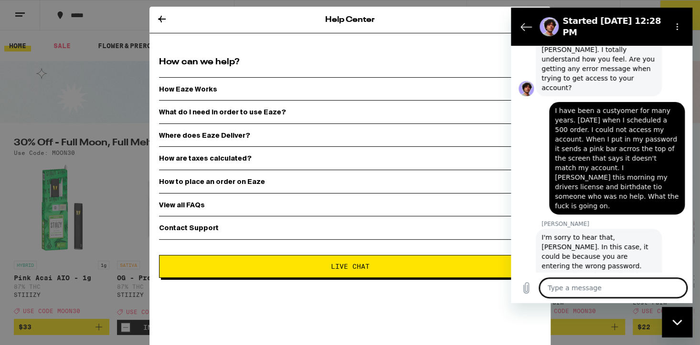
scroll to position [1639, 0]
drag, startPoint x: 546, startPoint y: 286, endPoint x: 565, endPoint y: 287, distance: 18.6
click at [547, 286] on textarea at bounding box center [612, 288] width 147 height 19
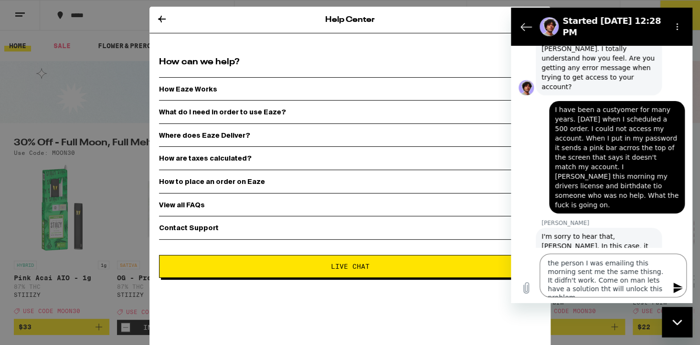
click at [679, 290] on icon "Send message" at bounding box center [677, 288] width 9 height 10
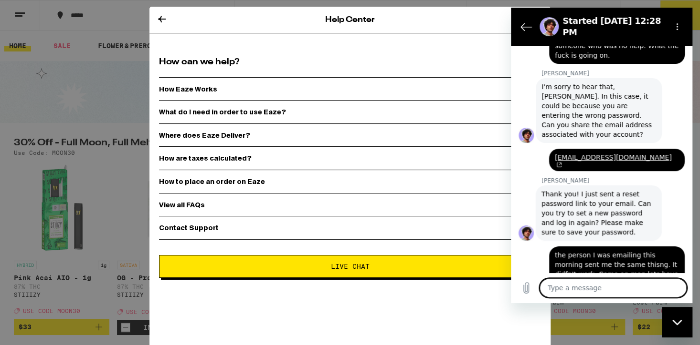
scroll to position [1788, 0]
click at [546, 289] on textarea at bounding box center [612, 288] width 147 height 19
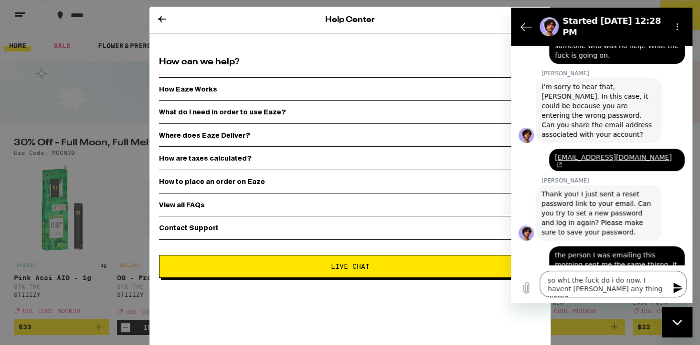
click at [677, 286] on icon "Send message" at bounding box center [677, 288] width 9 height 10
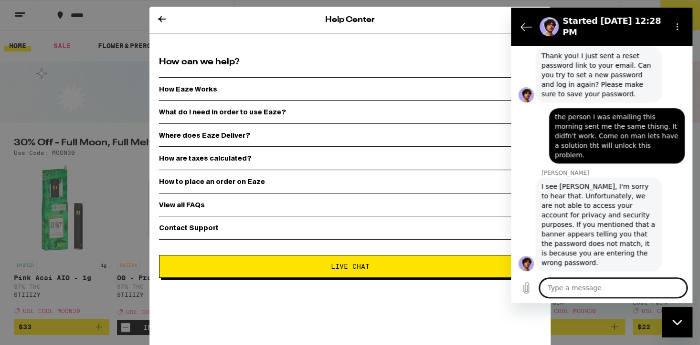
scroll to position [1929, 0]
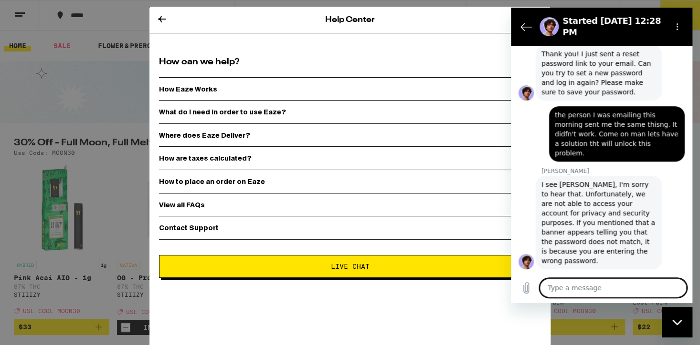
click at [546, 288] on textarea at bounding box center [612, 288] width 147 height 19
click at [568, 289] on textarea "Enter itm" at bounding box center [612, 288] width 147 height 19
click at [680, 285] on icon "Send message" at bounding box center [677, 287] width 11 height 11
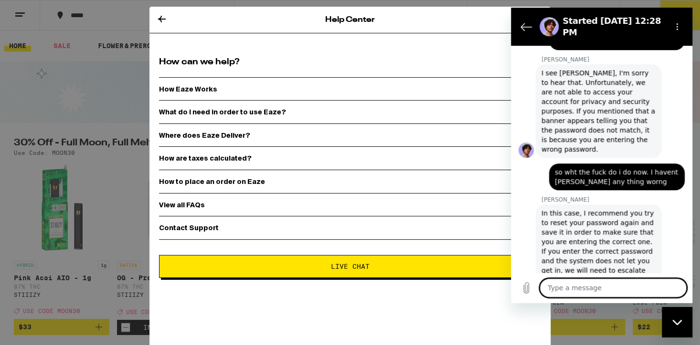
scroll to position [2040, 0]
click at [550, 289] on textarea at bounding box center [612, 288] width 147 height 19
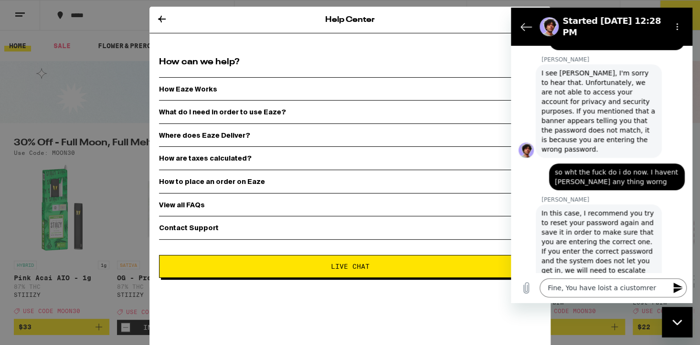
click at [673, 283] on icon "Send message" at bounding box center [677, 288] width 9 height 10
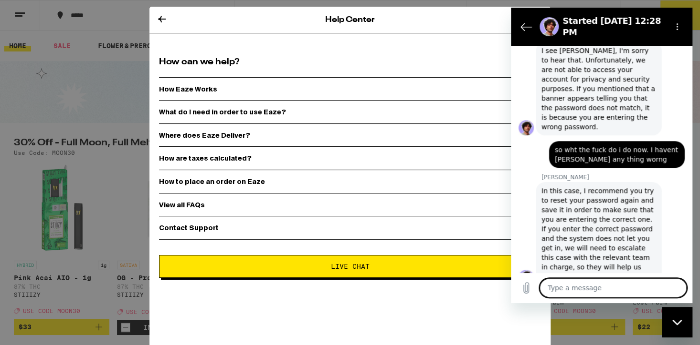
scroll to position [2063, 0]
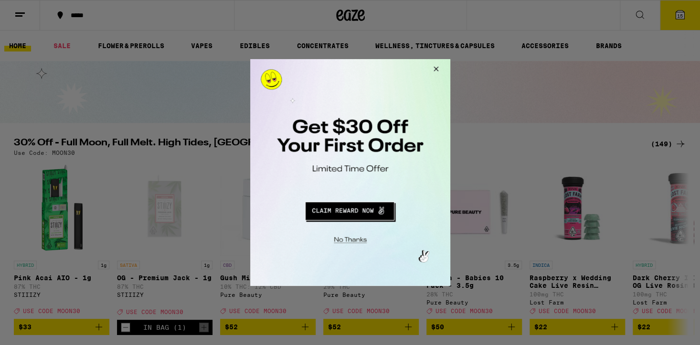
click at [349, 213] on button "Redirect to URL" at bounding box center [349, 209] width 166 height 23
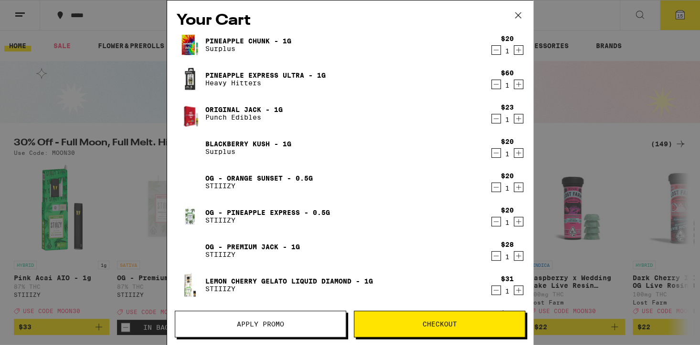
click at [449, 328] on span "Checkout" at bounding box center [439, 324] width 34 height 7
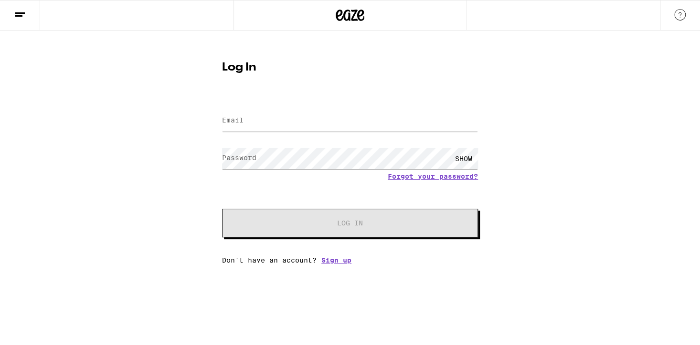
type input "[EMAIL_ADDRESS][DOMAIN_NAME]"
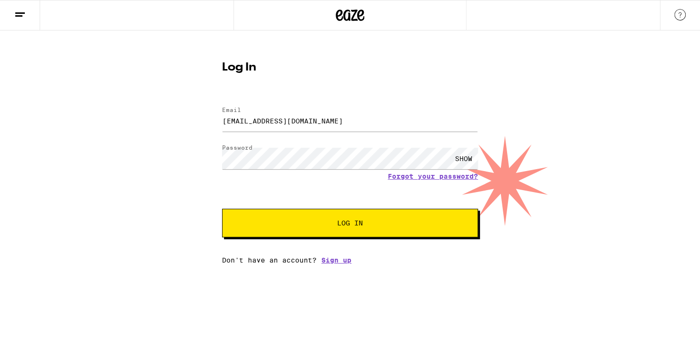
click at [355, 239] on div "Email Email [EMAIL_ADDRESS][DOMAIN_NAME] Password Password SHOW Forgot your pas…" at bounding box center [350, 180] width 256 height 167
click at [355, 227] on span "Log In" at bounding box center [350, 223] width 26 height 7
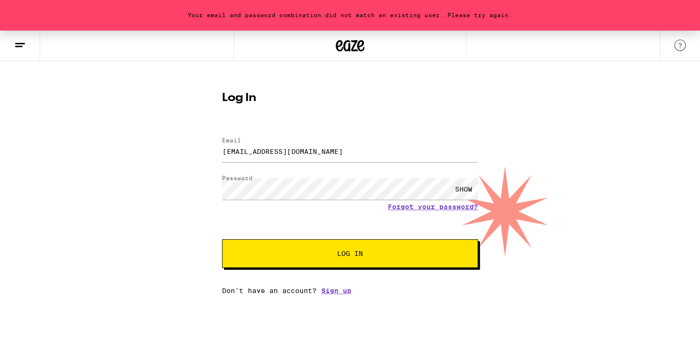
click at [467, 187] on div "SHOW" at bounding box center [463, 188] width 29 height 21
click at [339, 257] on span "Log In" at bounding box center [350, 254] width 26 height 7
click at [358, 251] on span "Log In" at bounding box center [350, 254] width 26 height 7
click at [365, 251] on button "Log In" at bounding box center [350, 254] width 256 height 29
click at [355, 257] on span "Log In" at bounding box center [350, 254] width 26 height 7
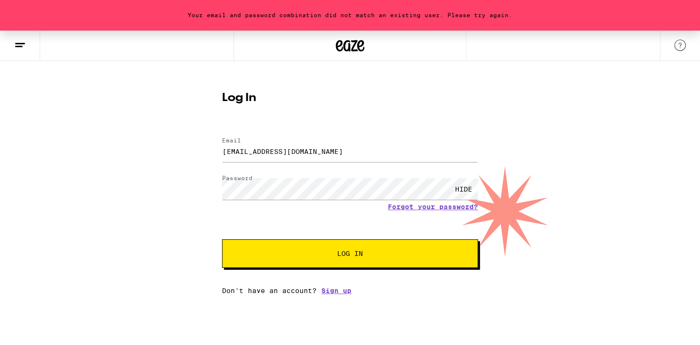
click at [347, 265] on button "Log In" at bounding box center [350, 254] width 256 height 29
click at [336, 261] on button "Log In" at bounding box center [350, 254] width 256 height 29
click at [336, 255] on span "Log In" at bounding box center [350, 254] width 178 height 7
click at [345, 256] on span "Log In" at bounding box center [350, 254] width 26 height 7
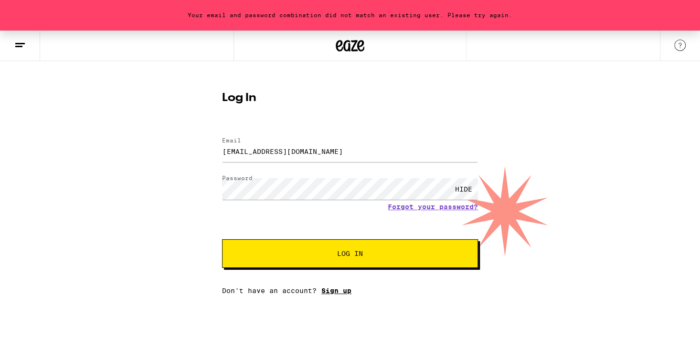
click at [336, 292] on link "Sign up" at bounding box center [336, 291] width 30 height 8
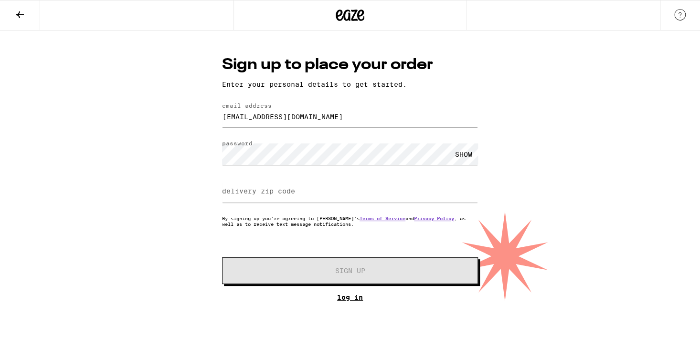
click at [350, 299] on link "Log In" at bounding box center [350, 298] width 256 height 8
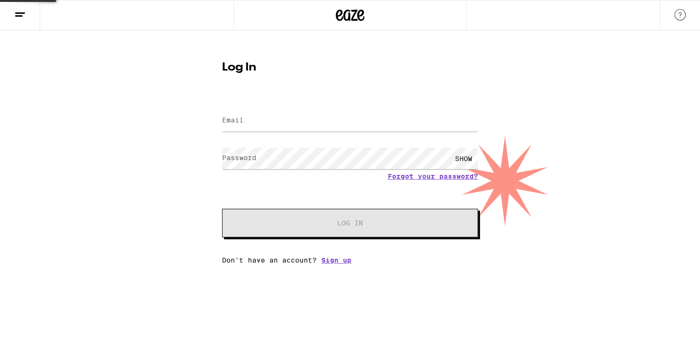
type input "jdrury822@outlook.com"
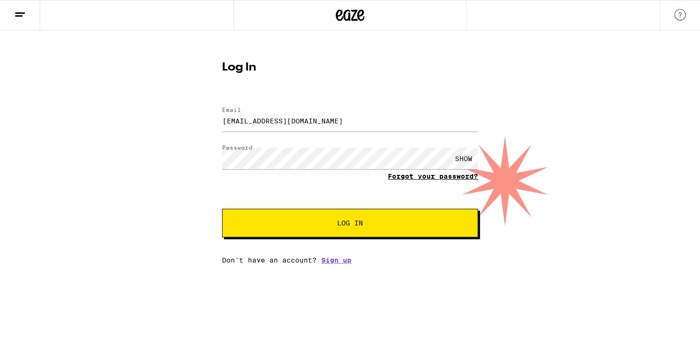
click at [432, 176] on link "Forgot your password?" at bounding box center [432, 177] width 90 height 8
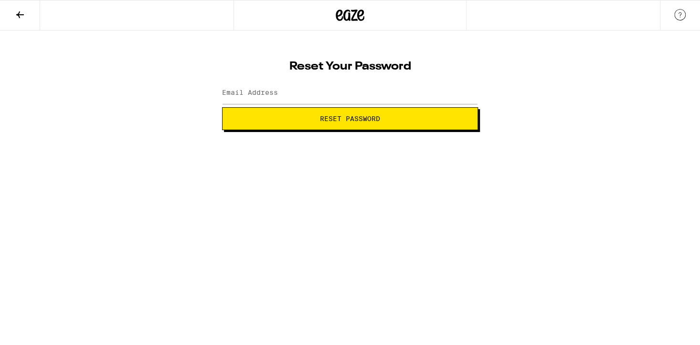
click at [348, 125] on button "Reset Password" at bounding box center [350, 118] width 256 height 23
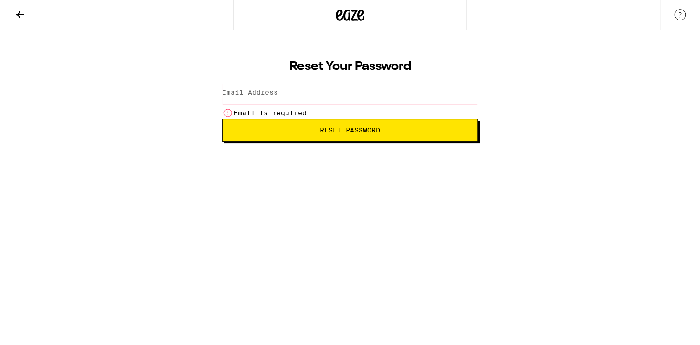
click at [364, 116] on form "Email Address Email is required Reset Password" at bounding box center [350, 110] width 256 height 63
click at [352, 127] on span "Reset Password" at bounding box center [350, 130] width 60 height 7
click at [344, 133] on span "Reset Password" at bounding box center [350, 130] width 60 height 7
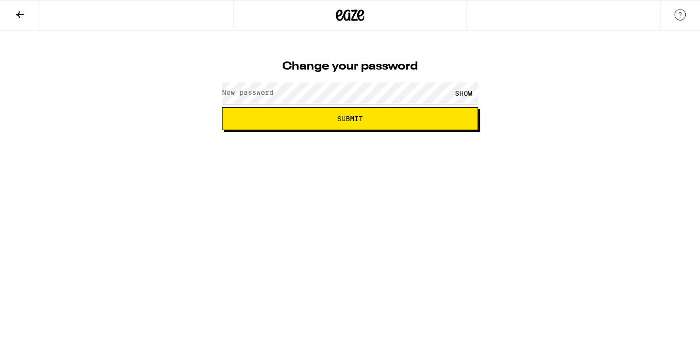
click at [225, 89] on label "New password" at bounding box center [248, 93] width 52 height 8
click at [222, 107] on button "Submit" at bounding box center [350, 118] width 256 height 23
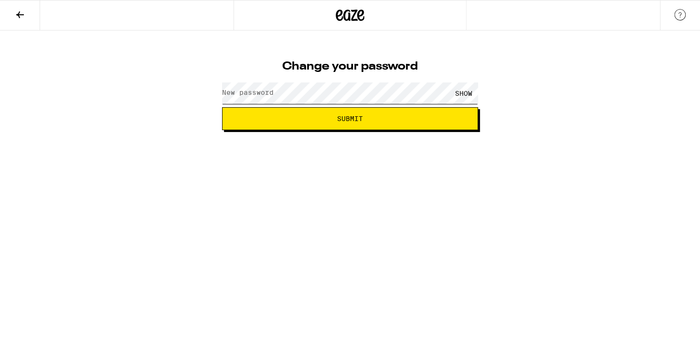
click at [222, 107] on button "Submit" at bounding box center [350, 118] width 256 height 23
click at [224, 90] on label "New password" at bounding box center [248, 93] width 52 height 8
click at [346, 117] on span "Submit" at bounding box center [350, 118] width 26 height 7
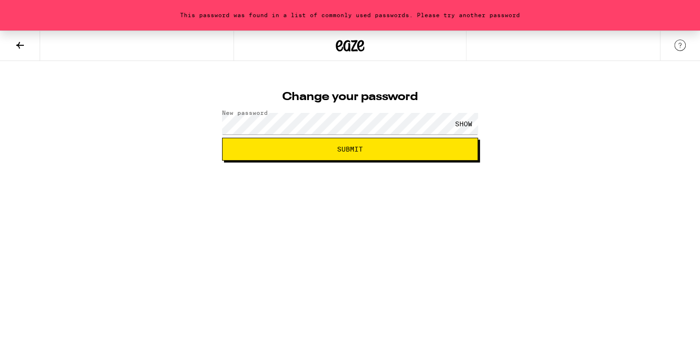
click at [354, 147] on span "Submit" at bounding box center [350, 149] width 26 height 7
click at [353, 148] on span "Submit" at bounding box center [350, 149] width 26 height 7
click at [349, 156] on button "Submit" at bounding box center [350, 149] width 256 height 23
click at [349, 152] on span "Submit" at bounding box center [350, 149] width 26 height 7
click at [325, 155] on button "Submit" at bounding box center [350, 149] width 256 height 23
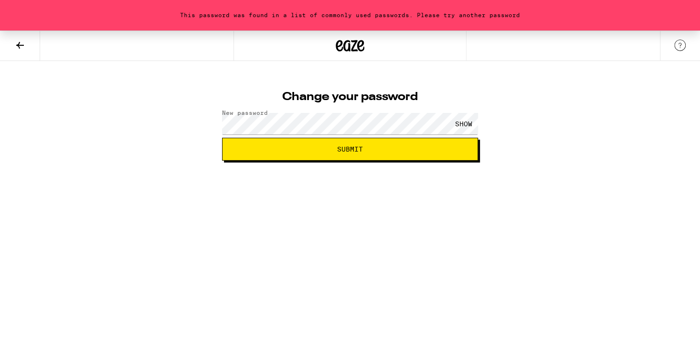
click at [325, 155] on button "Submit" at bounding box center [350, 149] width 256 height 23
click at [613, 16] on div "This password was found in a list of commonly used passwords. Please try anothe…" at bounding box center [350, 15] width 700 height 31
click at [600, 14] on div "This password was found in a list of commonly used passwords. Please try anothe…" at bounding box center [350, 15] width 700 height 31
click at [370, 148] on span "Submit" at bounding box center [350, 149] width 240 height 7
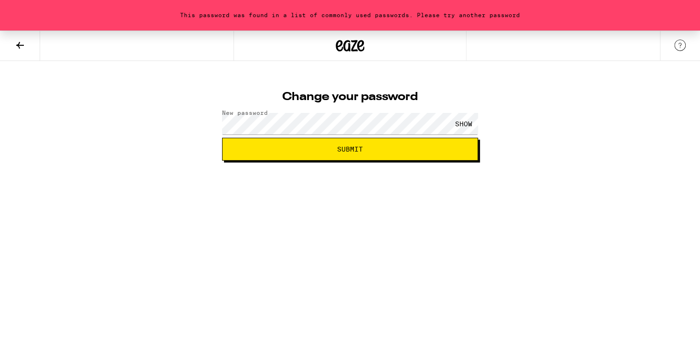
click at [370, 148] on span "Submit" at bounding box center [350, 149] width 240 height 7
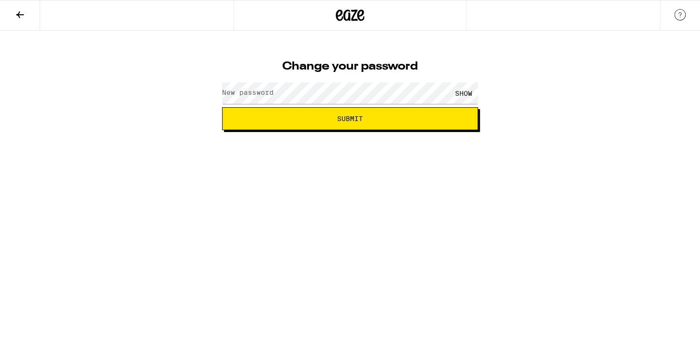
click at [348, 117] on span "Submit" at bounding box center [350, 118] width 26 height 7
click at [270, 90] on label "New password" at bounding box center [248, 93] width 52 height 8
click at [314, 117] on span "Submit" at bounding box center [350, 118] width 240 height 7
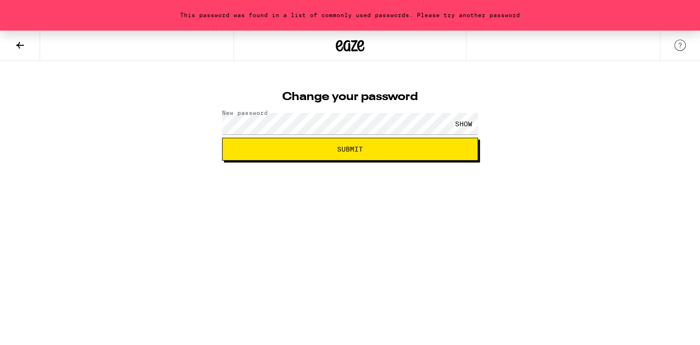
click at [312, 147] on span "Submit" at bounding box center [350, 149] width 240 height 7
click at [297, 142] on button "Submit" at bounding box center [350, 149] width 256 height 23
click at [203, 97] on div "This password was found in a list of commonly used passwords. Please try anothe…" at bounding box center [350, 96] width 700 height 130
click at [339, 152] on span "Submit" at bounding box center [350, 149] width 26 height 7
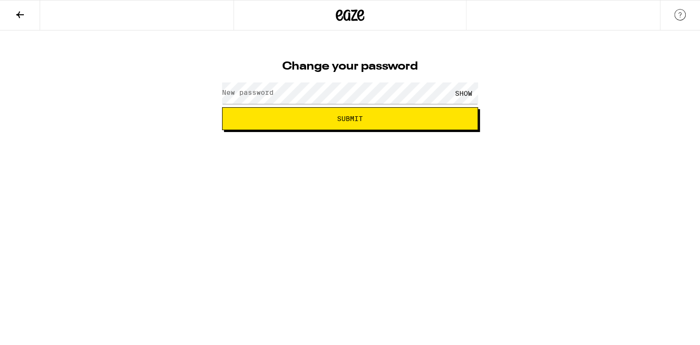
click at [268, 92] on label "New password" at bounding box center [248, 93] width 52 height 8
click at [283, 123] on button "Submit" at bounding box center [350, 118] width 256 height 23
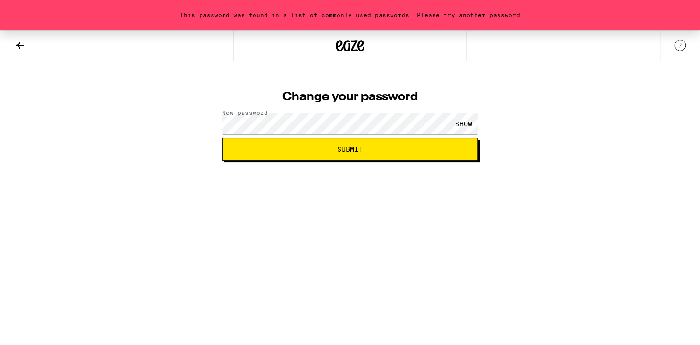
click at [345, 146] on span "Submit" at bounding box center [350, 149] width 26 height 7
click at [342, 148] on span "Submit" at bounding box center [350, 149] width 26 height 7
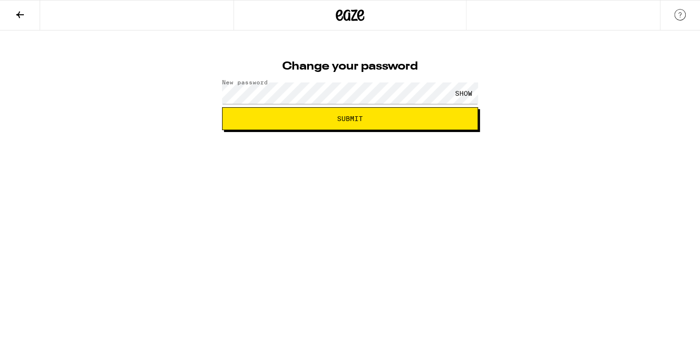
click at [345, 123] on button "Submit" at bounding box center [350, 118] width 256 height 23
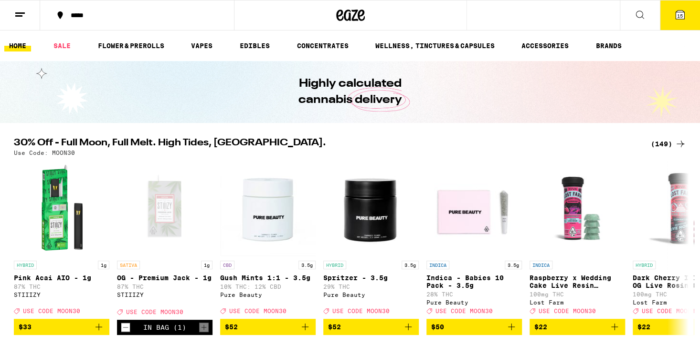
click at [679, 16] on span "15" at bounding box center [680, 16] width 6 height 6
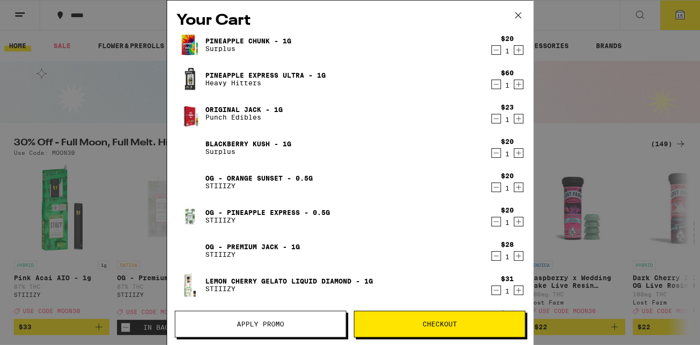
click at [431, 324] on span "Checkout" at bounding box center [439, 324] width 34 height 7
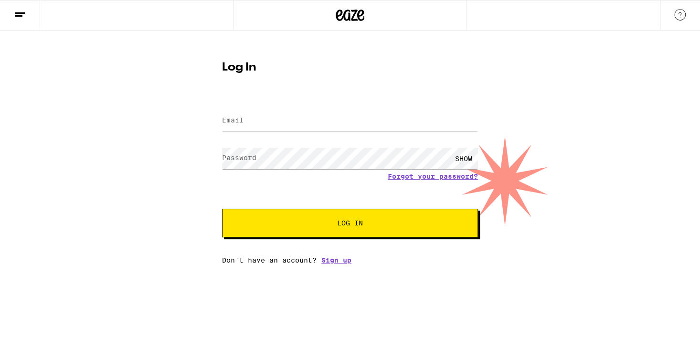
type input "[EMAIL_ADDRESS][DOMAIN_NAME]"
click at [348, 227] on span "Log In" at bounding box center [350, 223] width 26 height 7
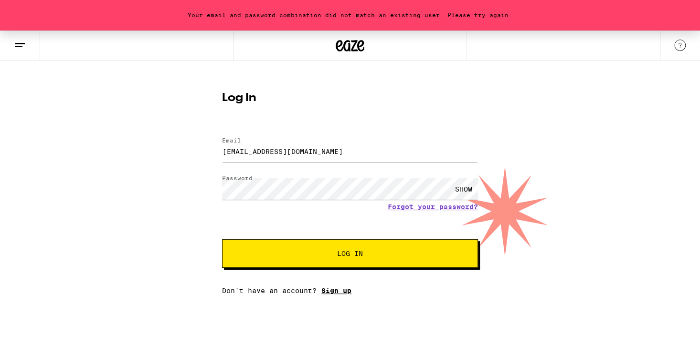
click at [339, 295] on link "Sign up" at bounding box center [336, 291] width 30 height 8
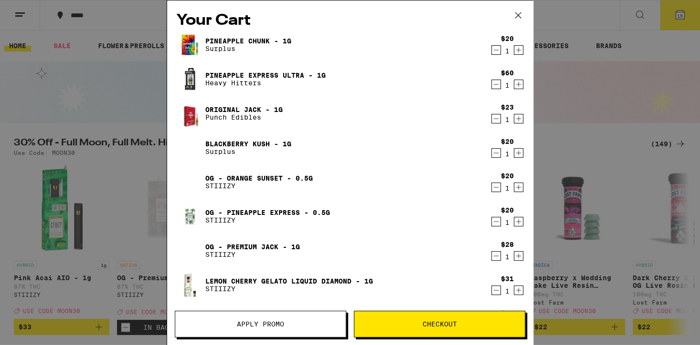
click at [437, 324] on span "Checkout" at bounding box center [439, 324] width 34 height 7
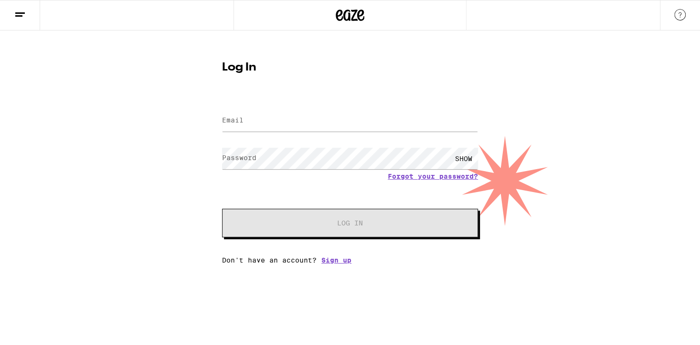
type input "[EMAIL_ADDRESS][DOMAIN_NAME]"
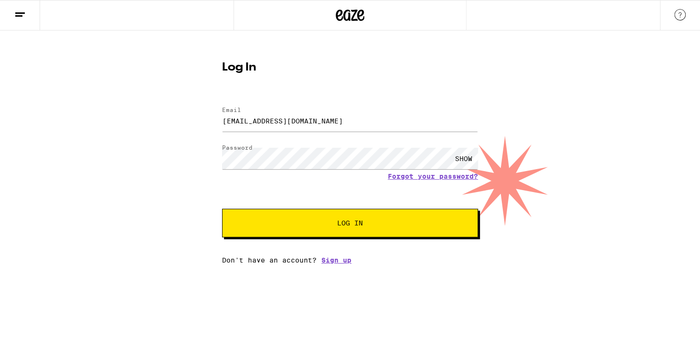
click at [365, 225] on span "Log In" at bounding box center [350, 223] width 178 height 7
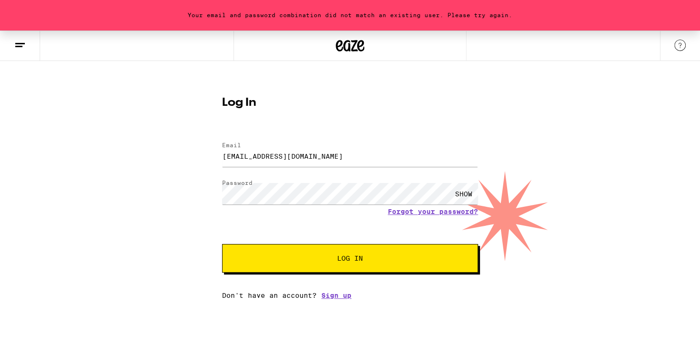
click at [679, 42] on img at bounding box center [679, 45] width 11 height 11
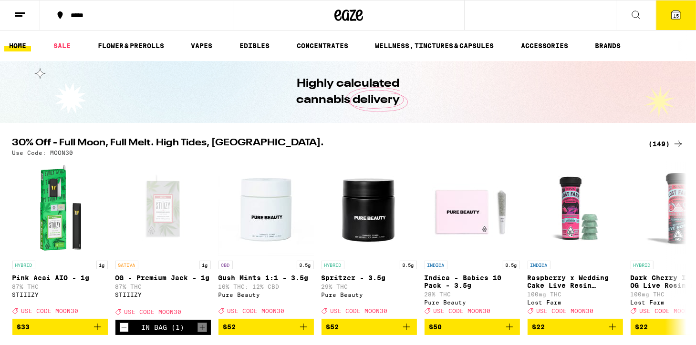
click at [671, 14] on icon at bounding box center [675, 14] width 11 height 11
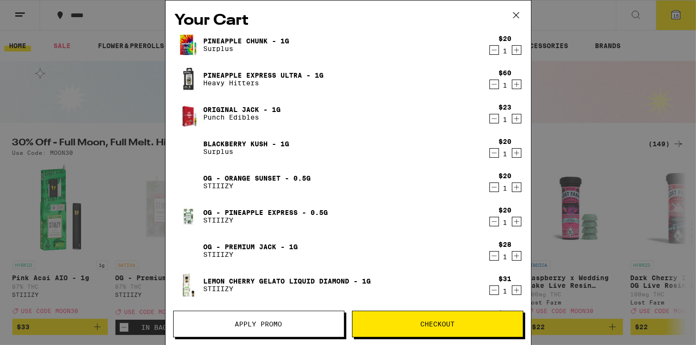
click at [428, 327] on span "Checkout" at bounding box center [437, 324] width 34 height 7
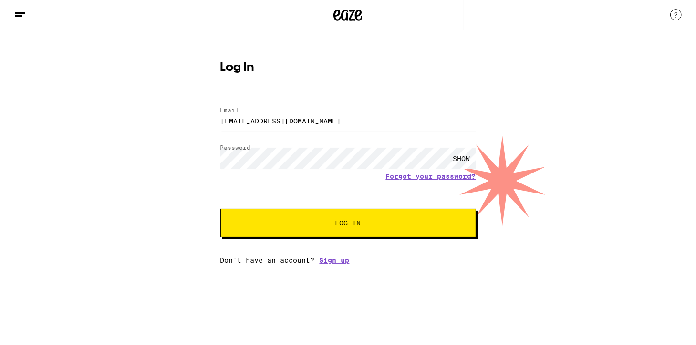
click at [357, 231] on button "Log In" at bounding box center [348, 223] width 256 height 29
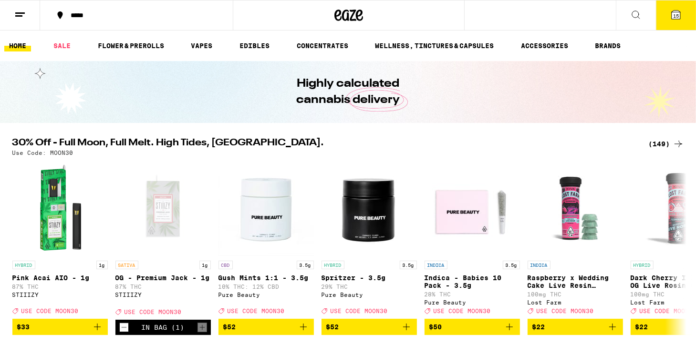
click at [20, 14] on icon at bounding box center [19, 14] width 11 height 11
